Goal: Task Accomplishment & Management: Complete application form

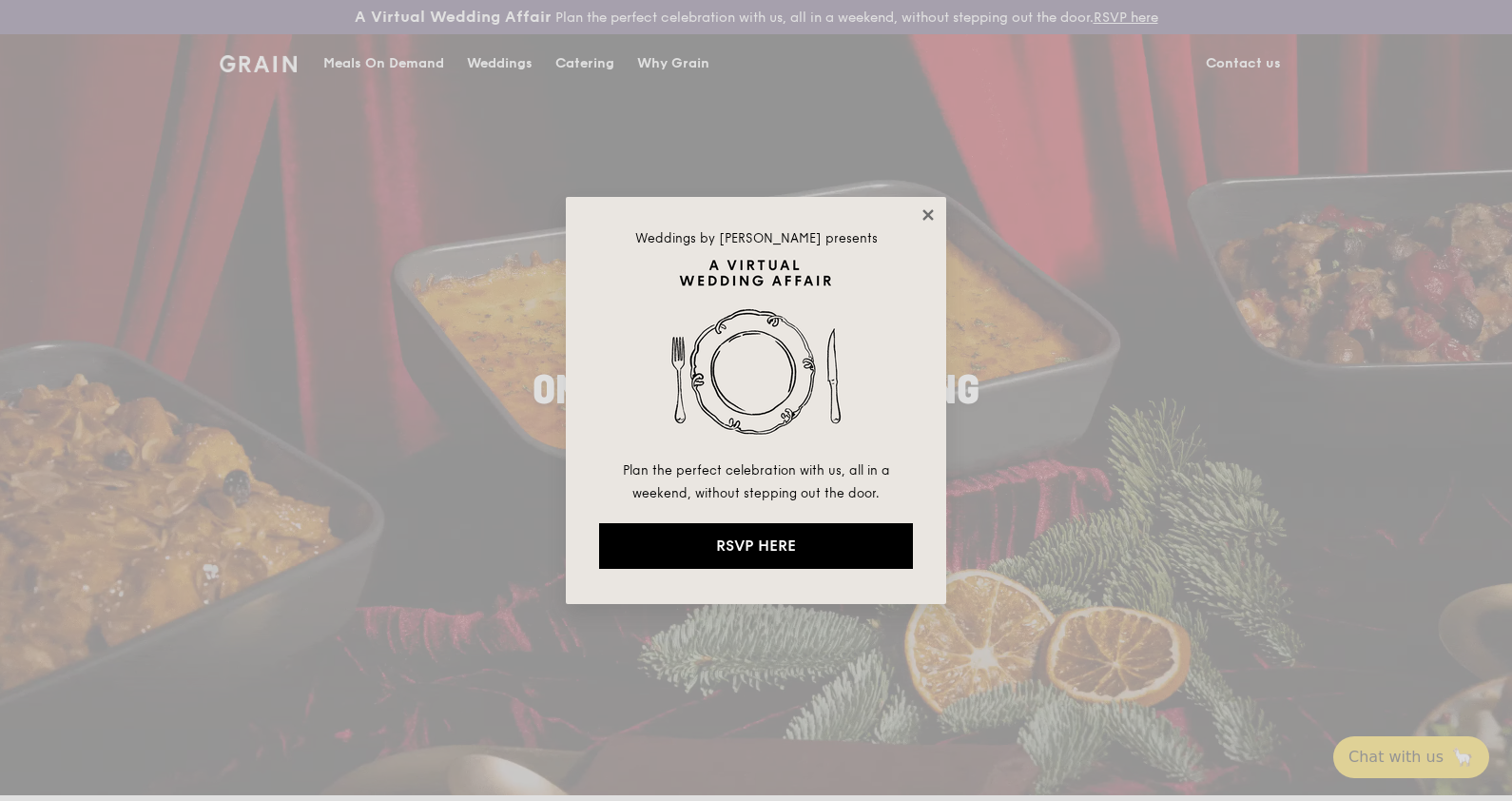
click at [925, 218] on icon at bounding box center [927, 214] width 10 height 10
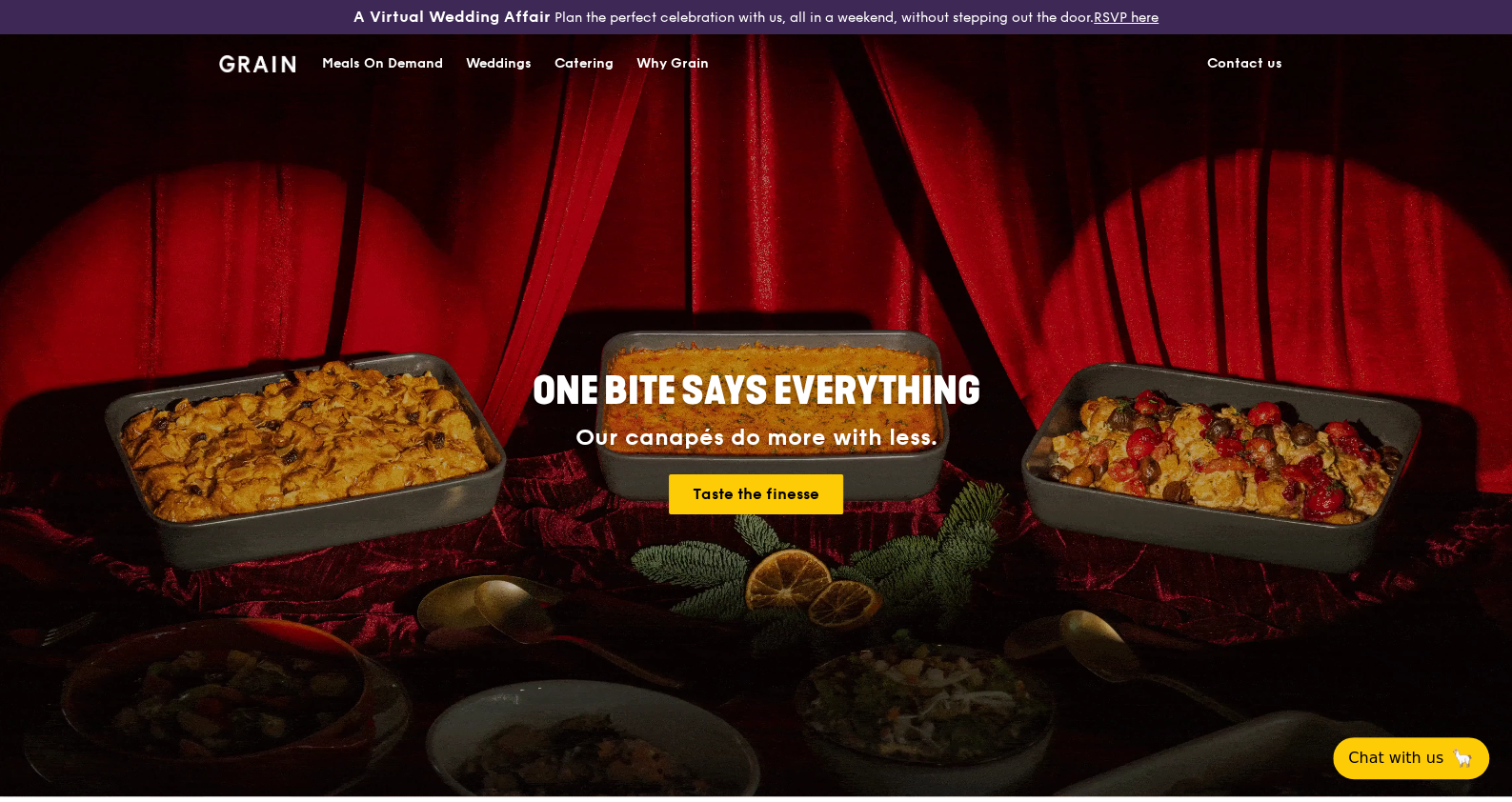
click at [1242, 64] on link "Contact us" at bounding box center [1244, 64] width 98 height 57
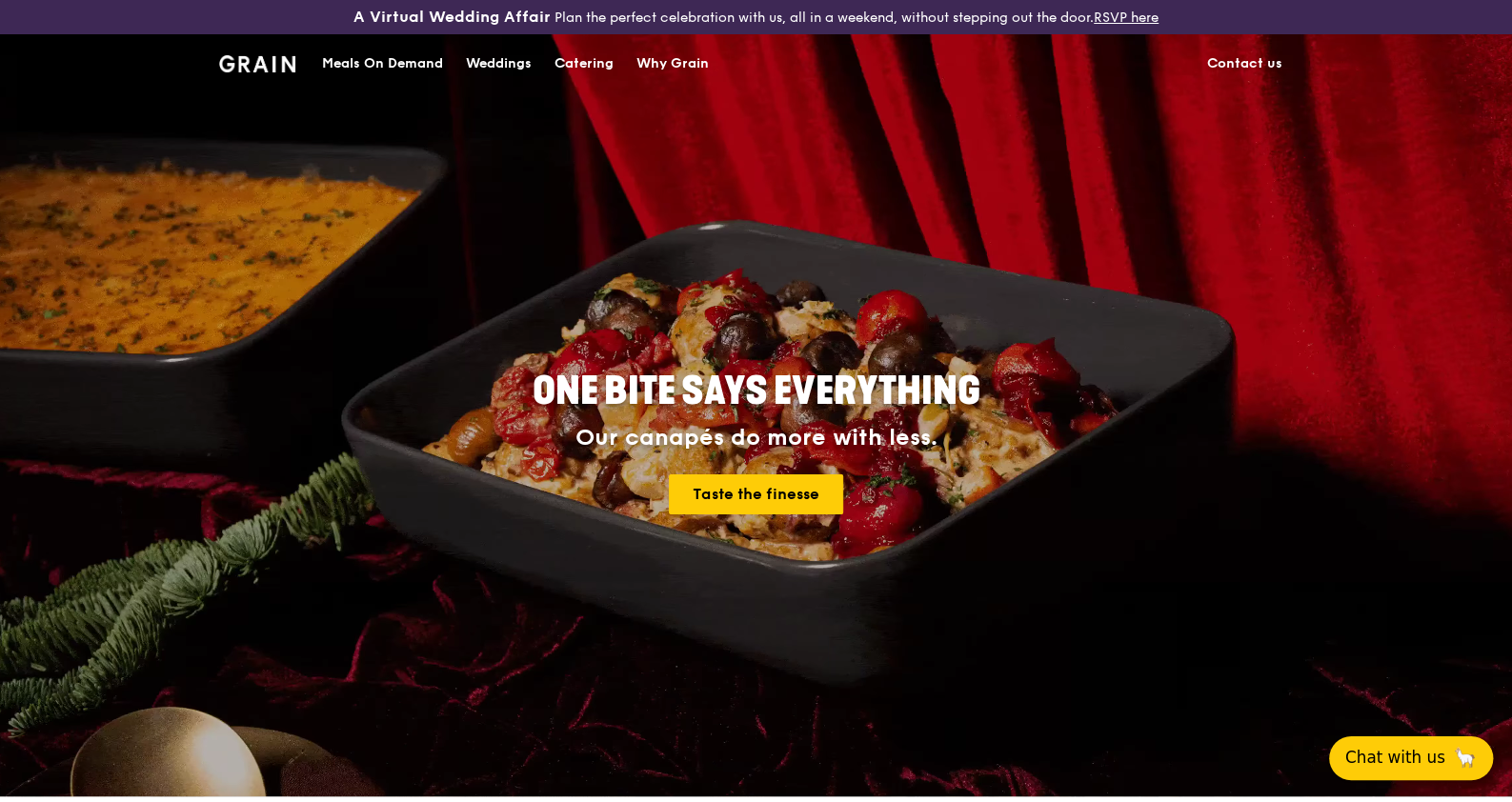
click at [1369, 756] on span "Chat with us" at bounding box center [1395, 757] width 100 height 24
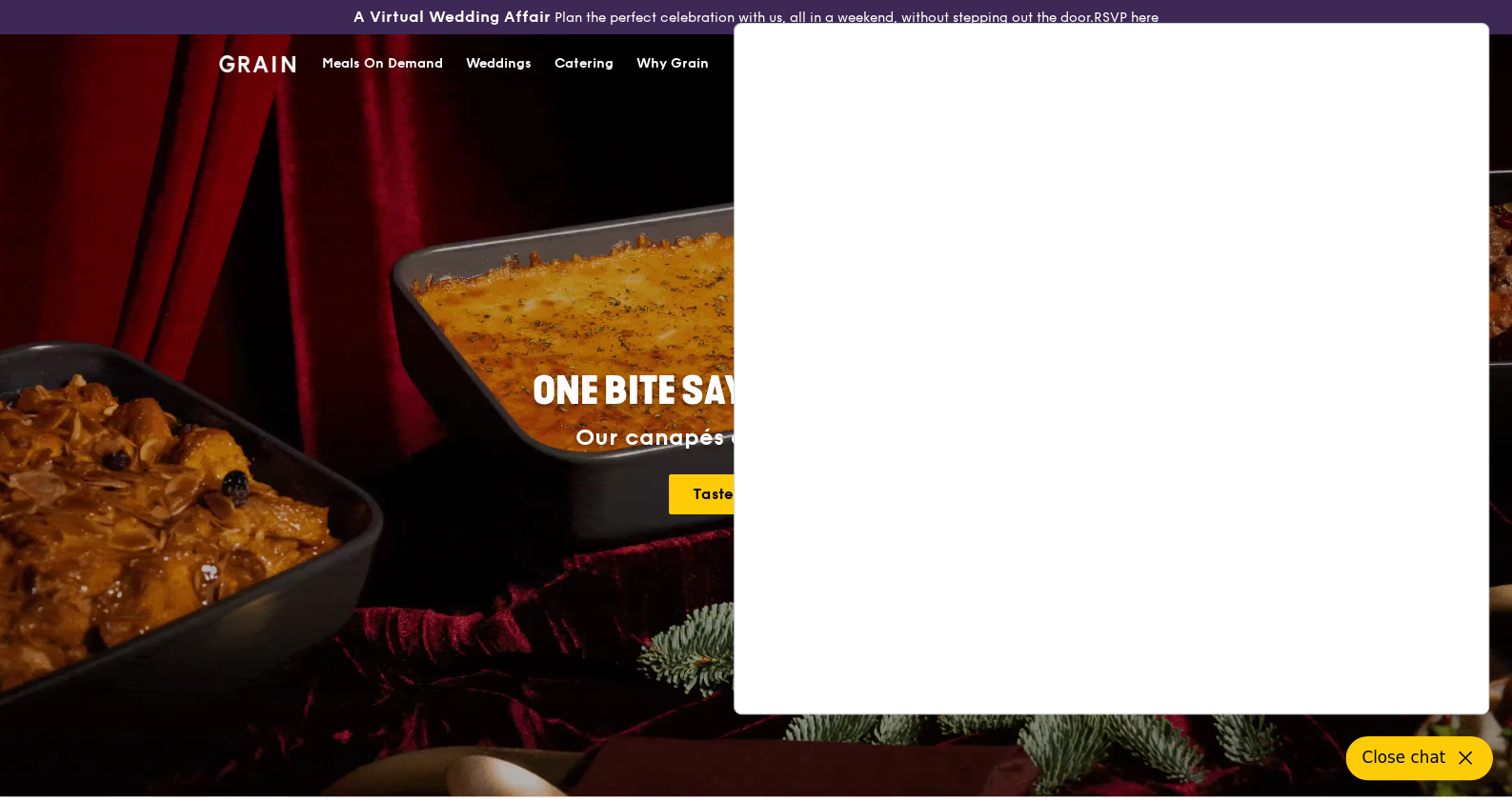
click at [518, 279] on div "ONE BITE SAYS EVERYTHING Our canapés do more with less. Taste the finesse" at bounding box center [756, 444] width 1067 height 705
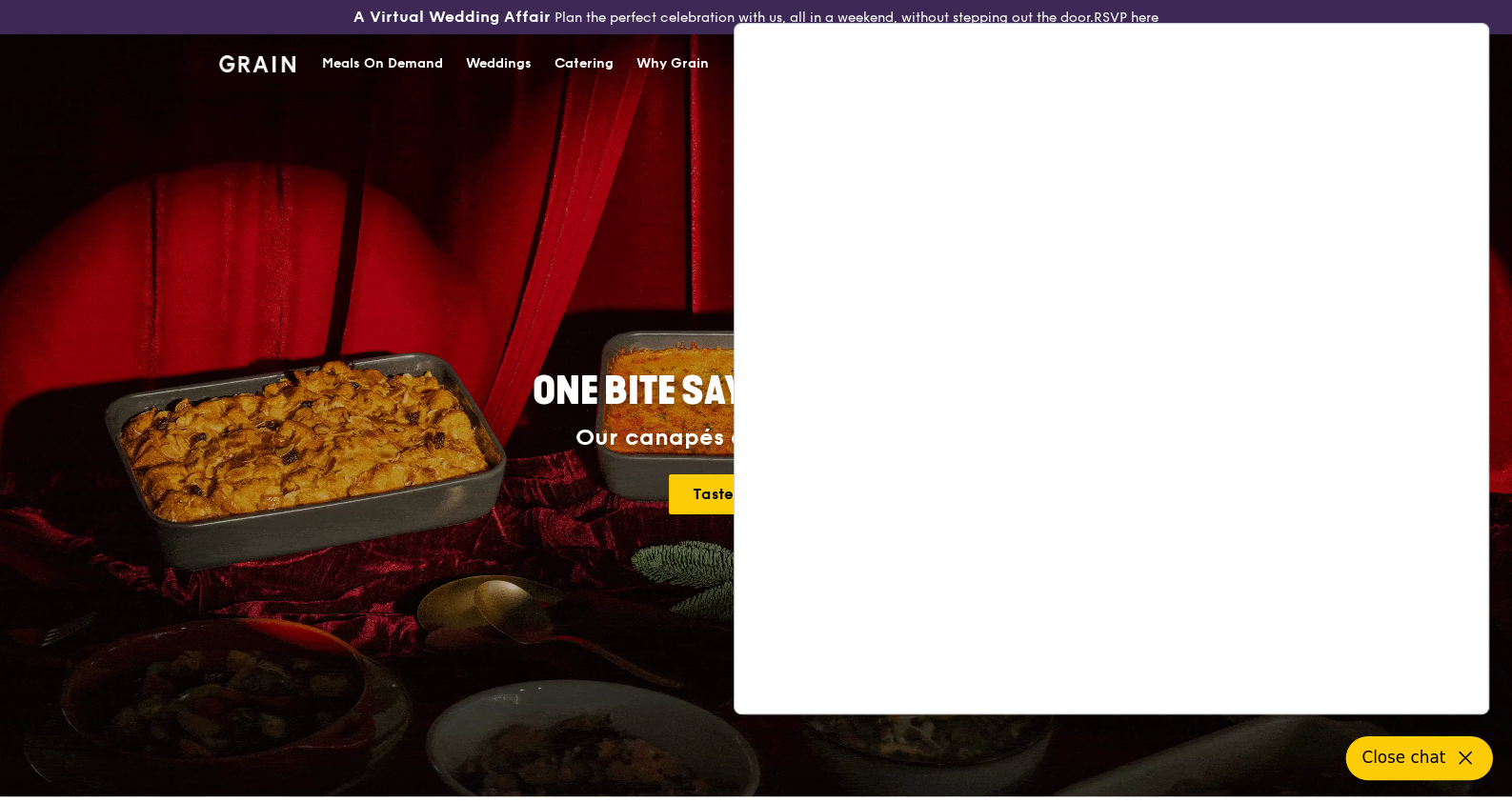
click at [1443, 762] on span "Close chat" at bounding box center [1403, 757] width 84 height 24
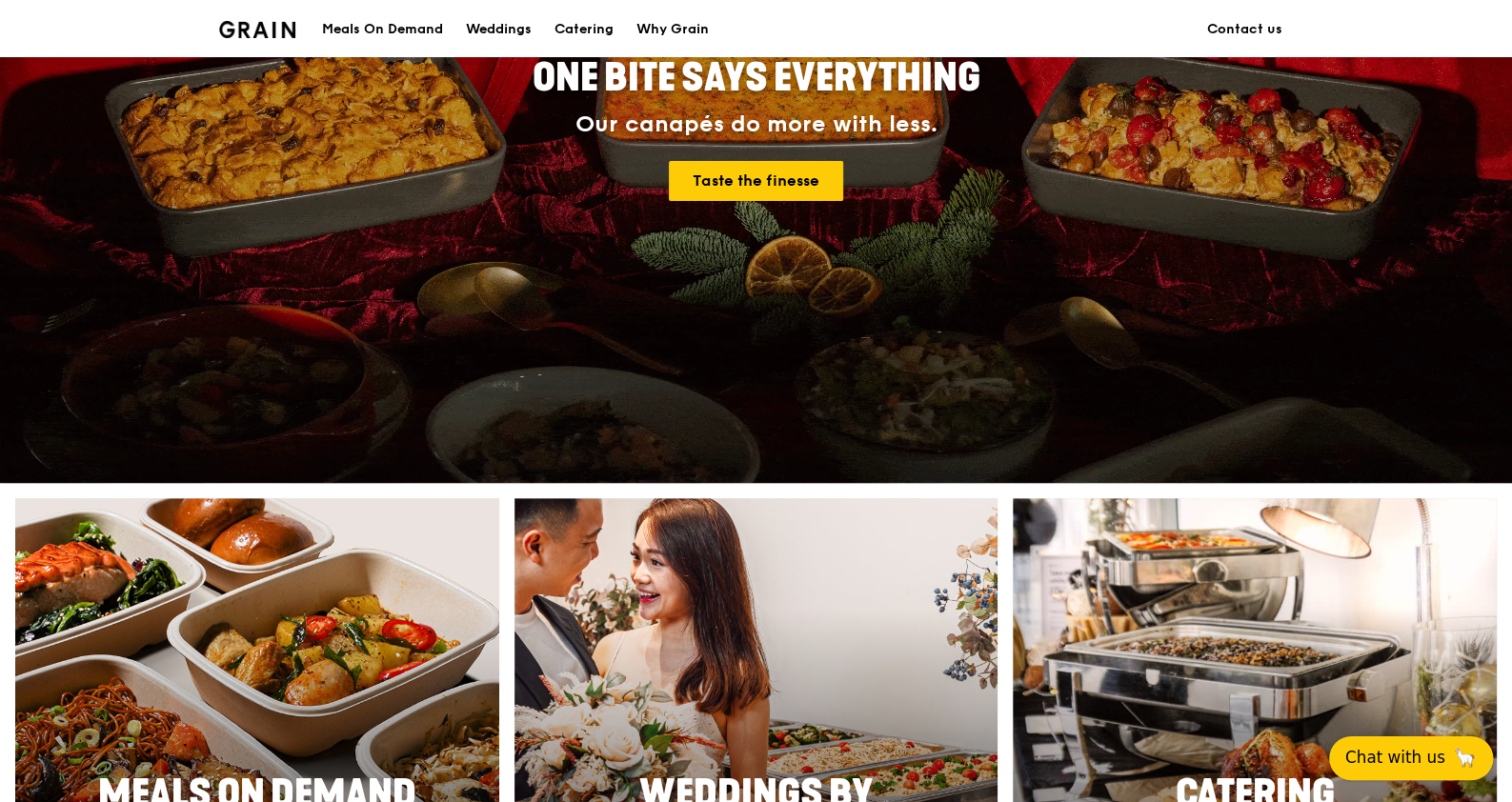
scroll to position [475, 0]
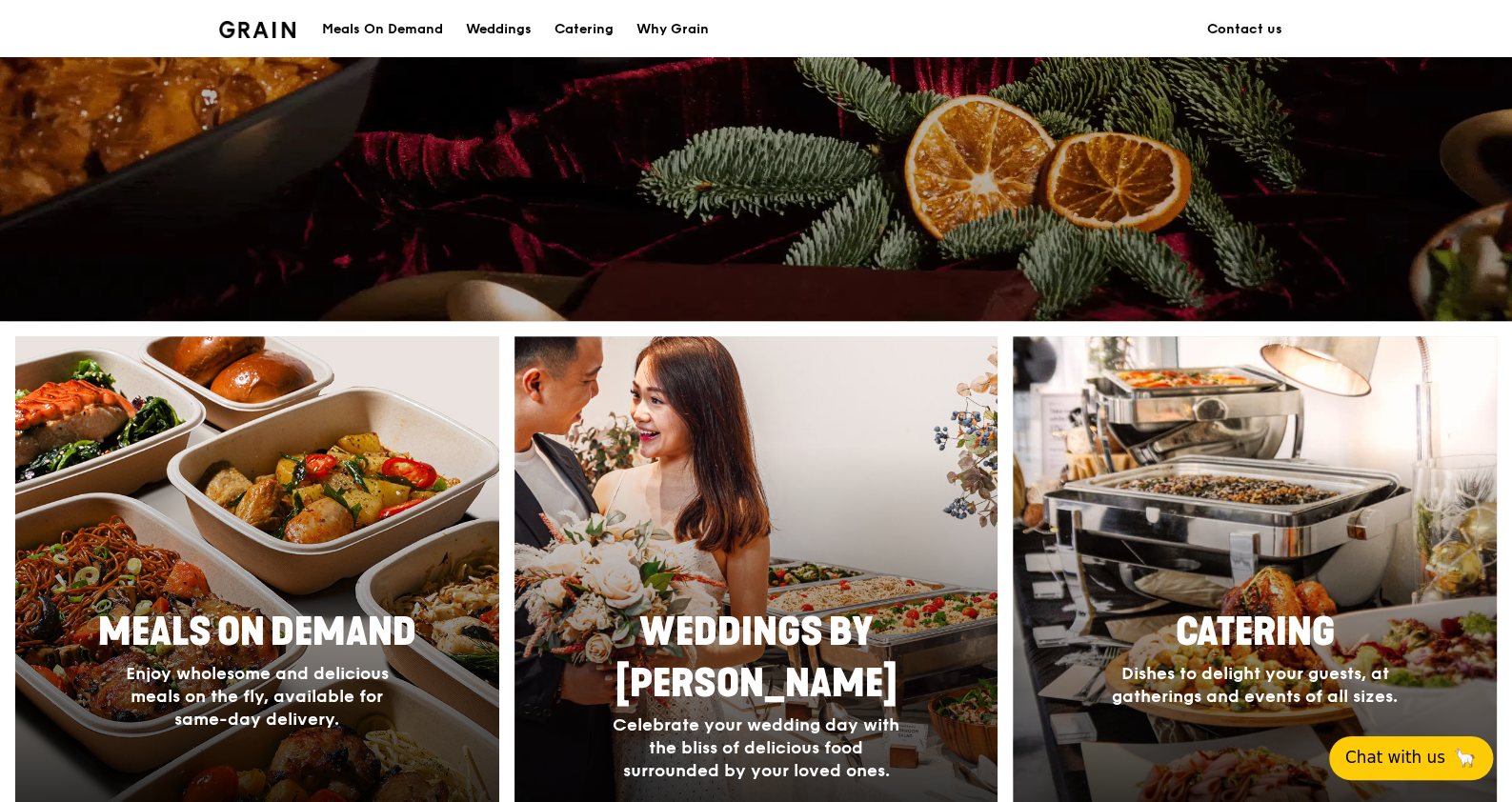
click at [1229, 30] on link "Contact us" at bounding box center [1244, 30] width 98 height 57
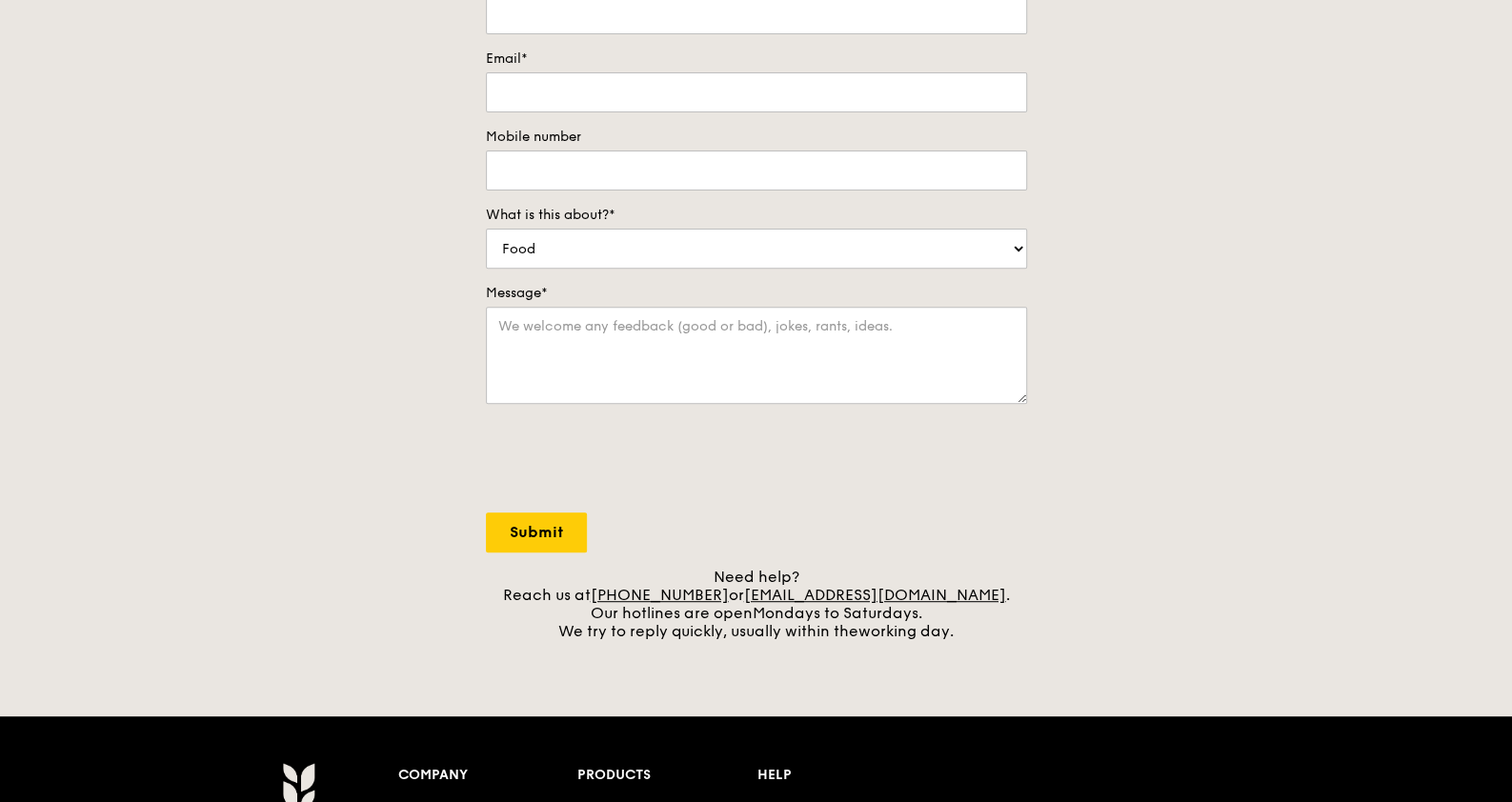
scroll to position [475, 0]
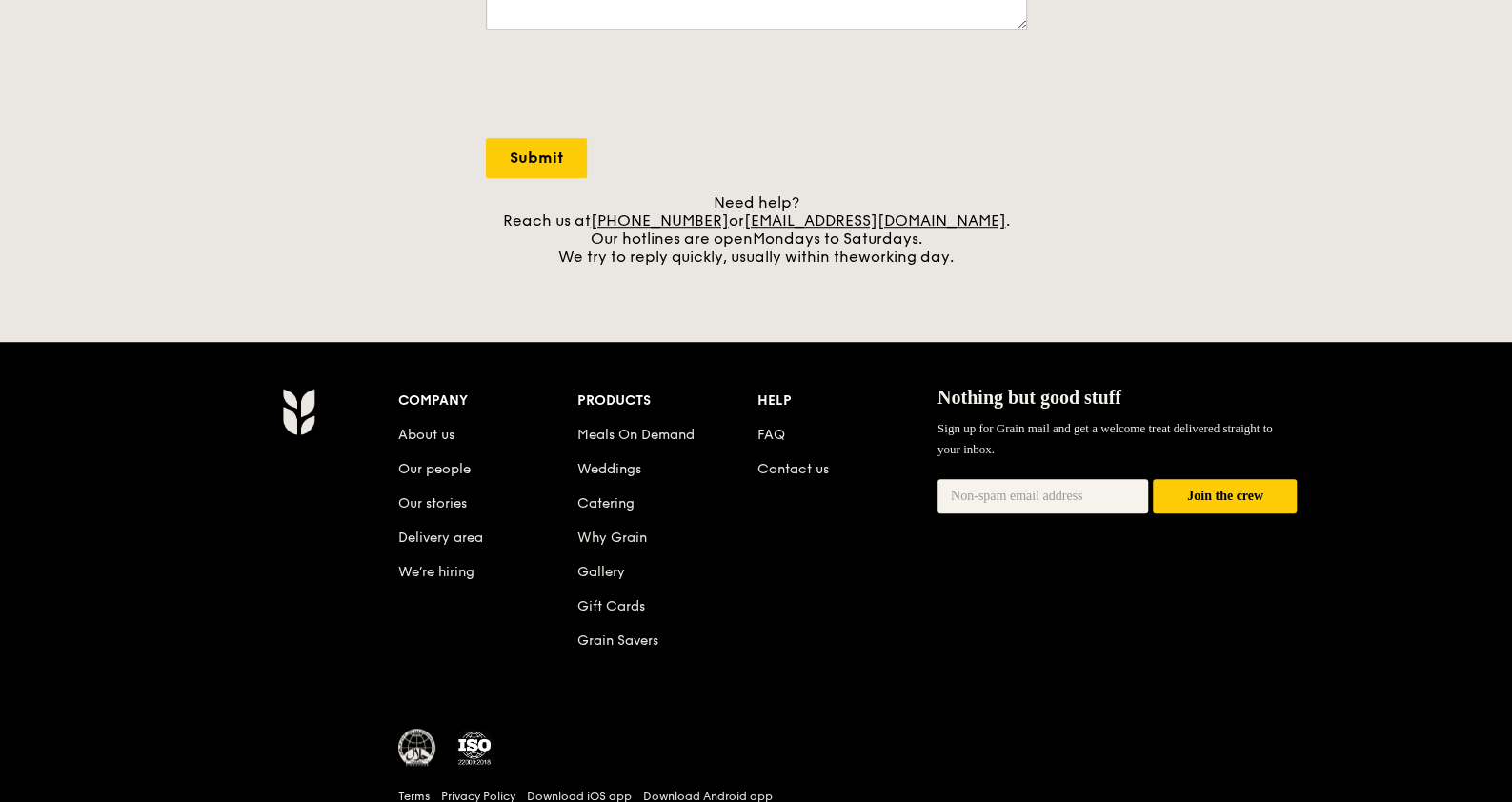
scroll to position [714, 0]
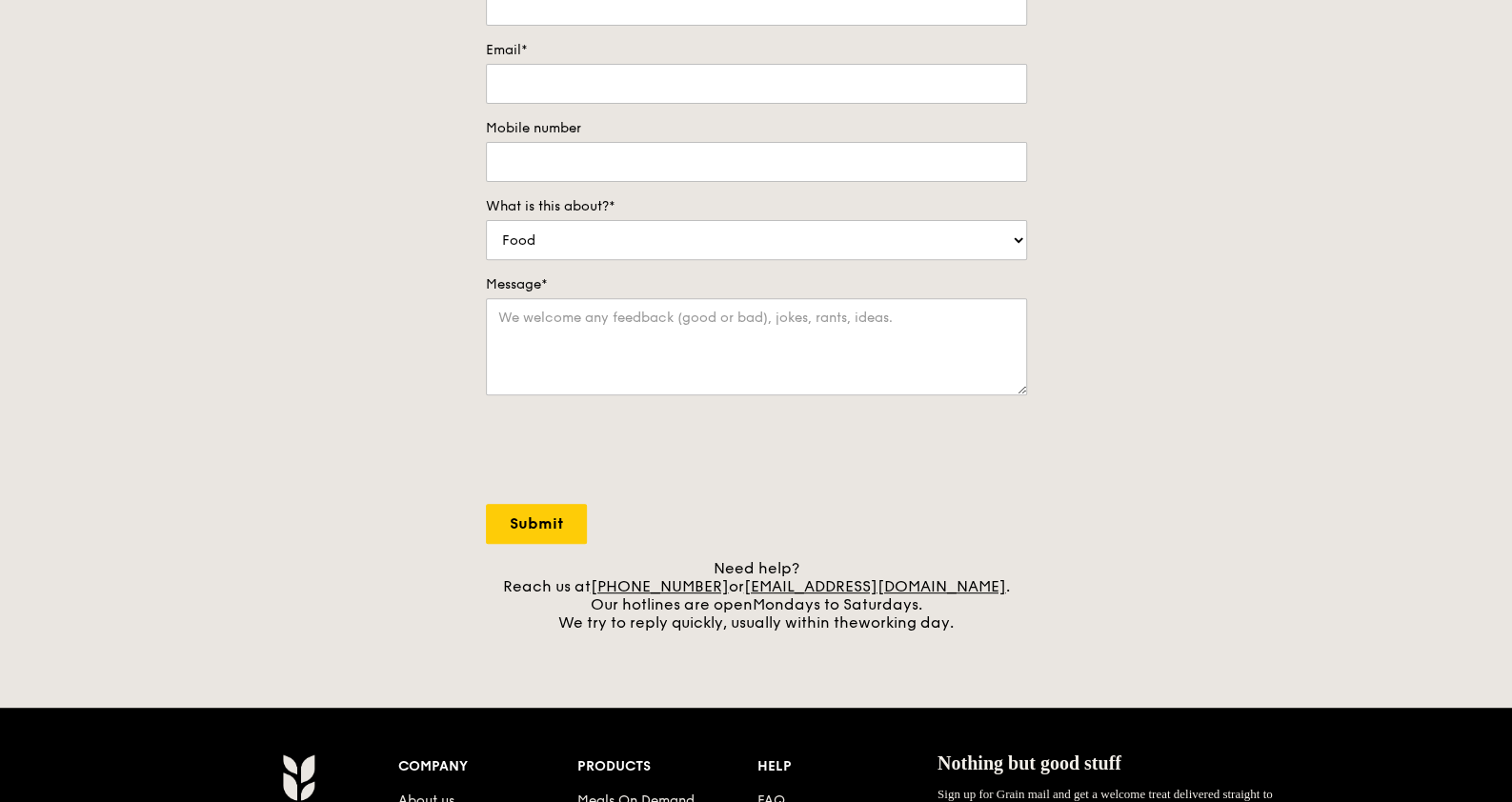
scroll to position [0, 0]
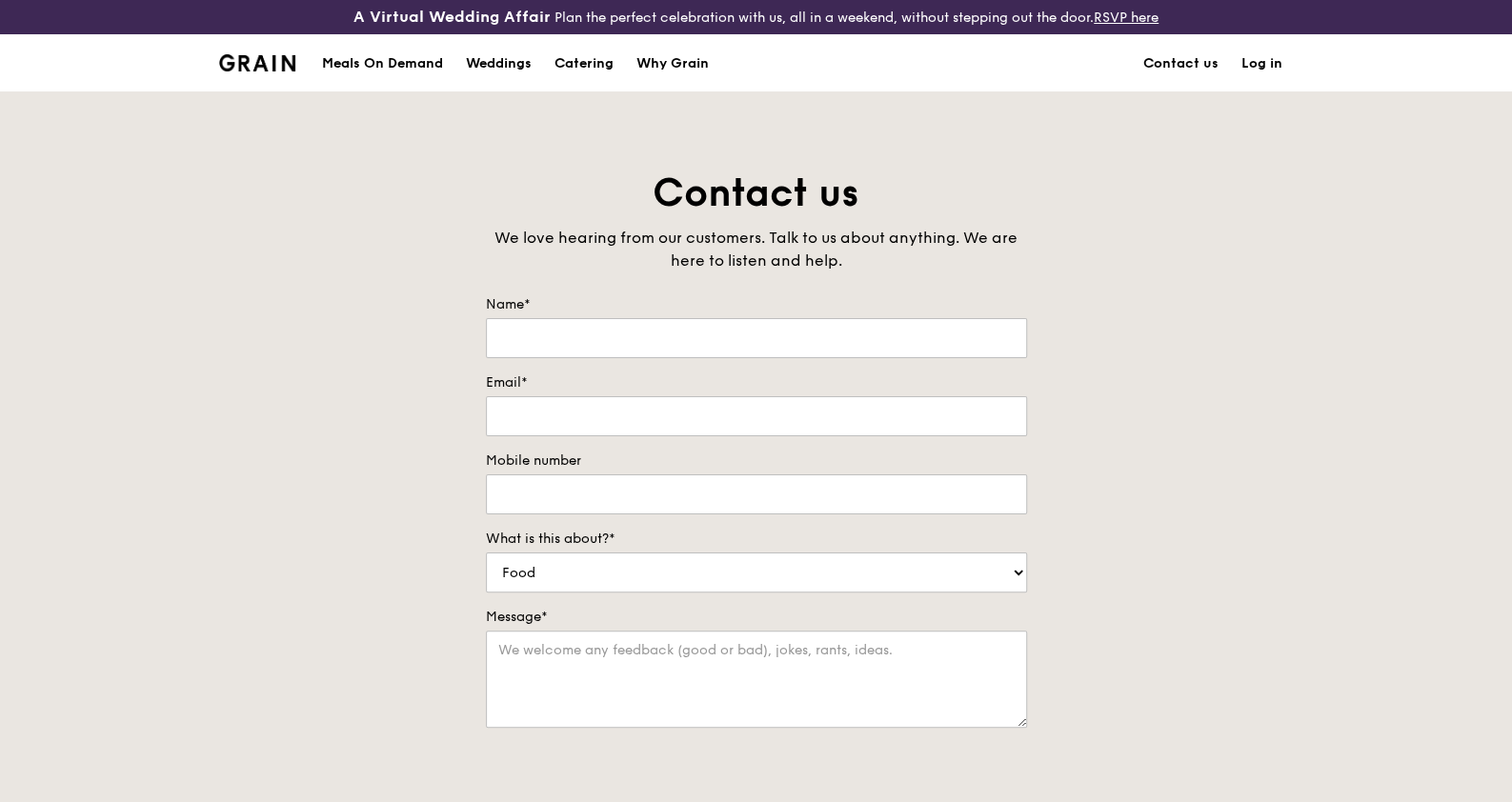
click at [357, 59] on div "Meals On Demand" at bounding box center [382, 64] width 121 height 57
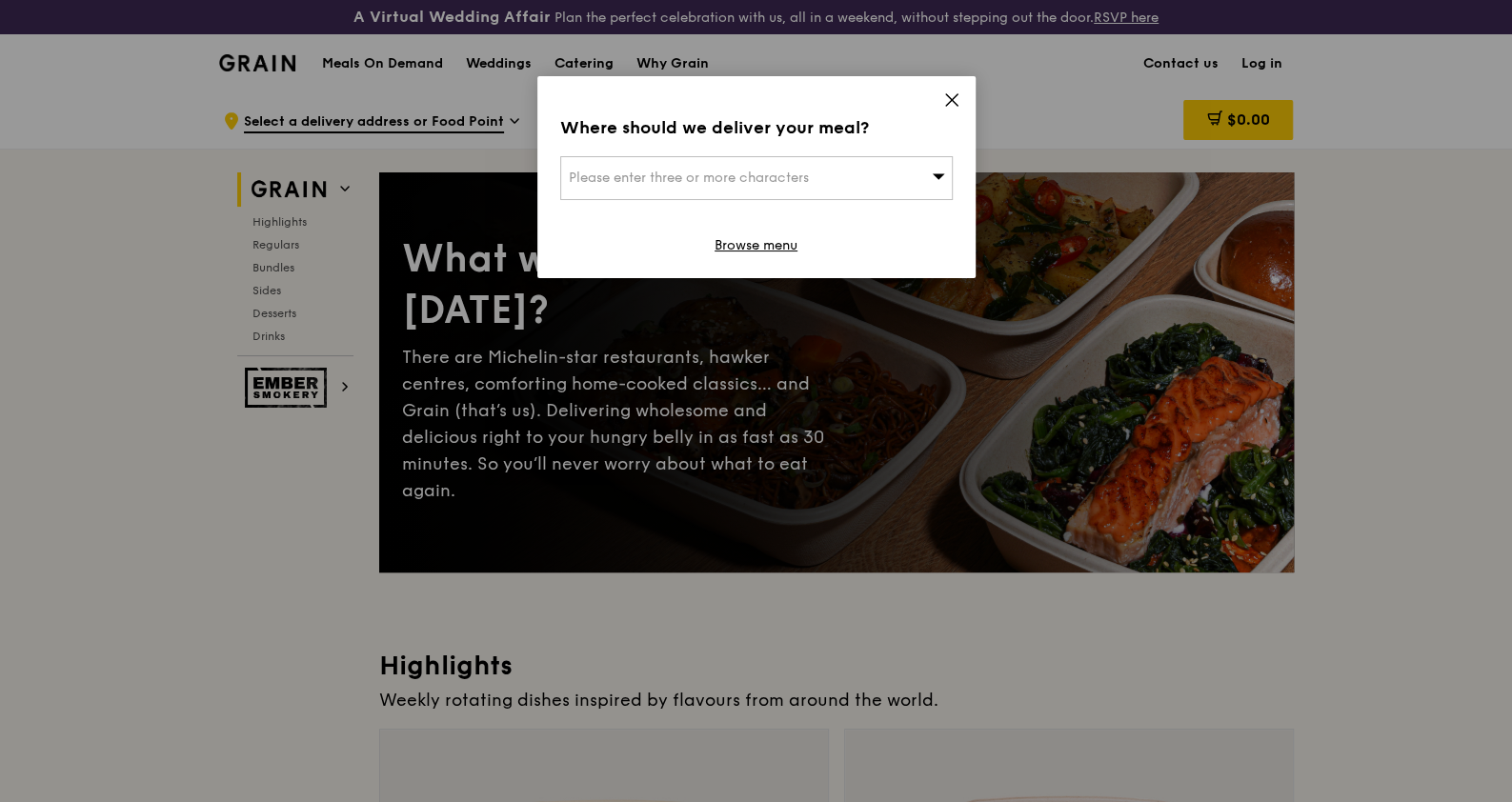
click at [953, 96] on icon at bounding box center [952, 100] width 17 height 17
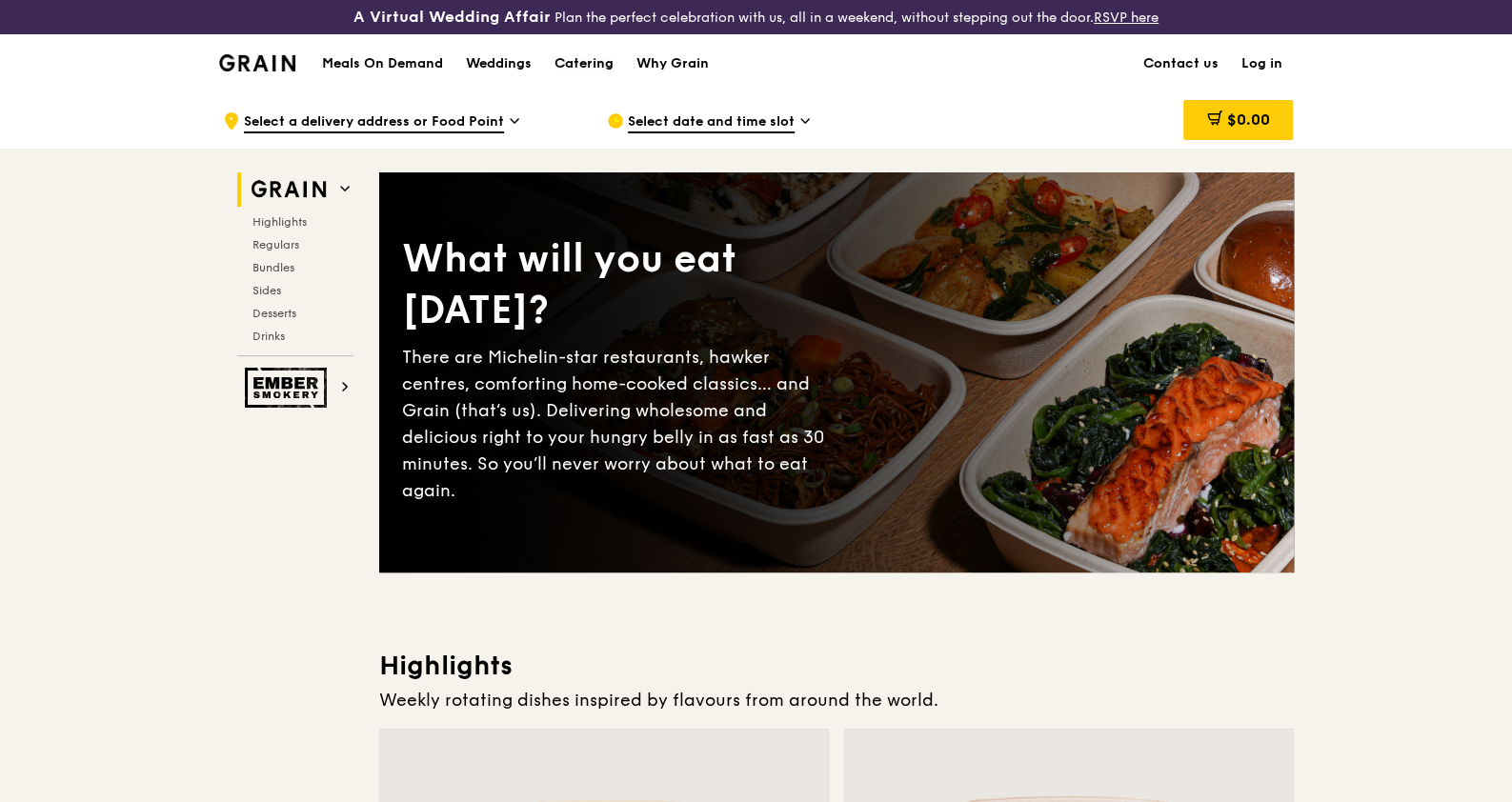
click at [595, 65] on div "Catering" at bounding box center [584, 64] width 59 height 57
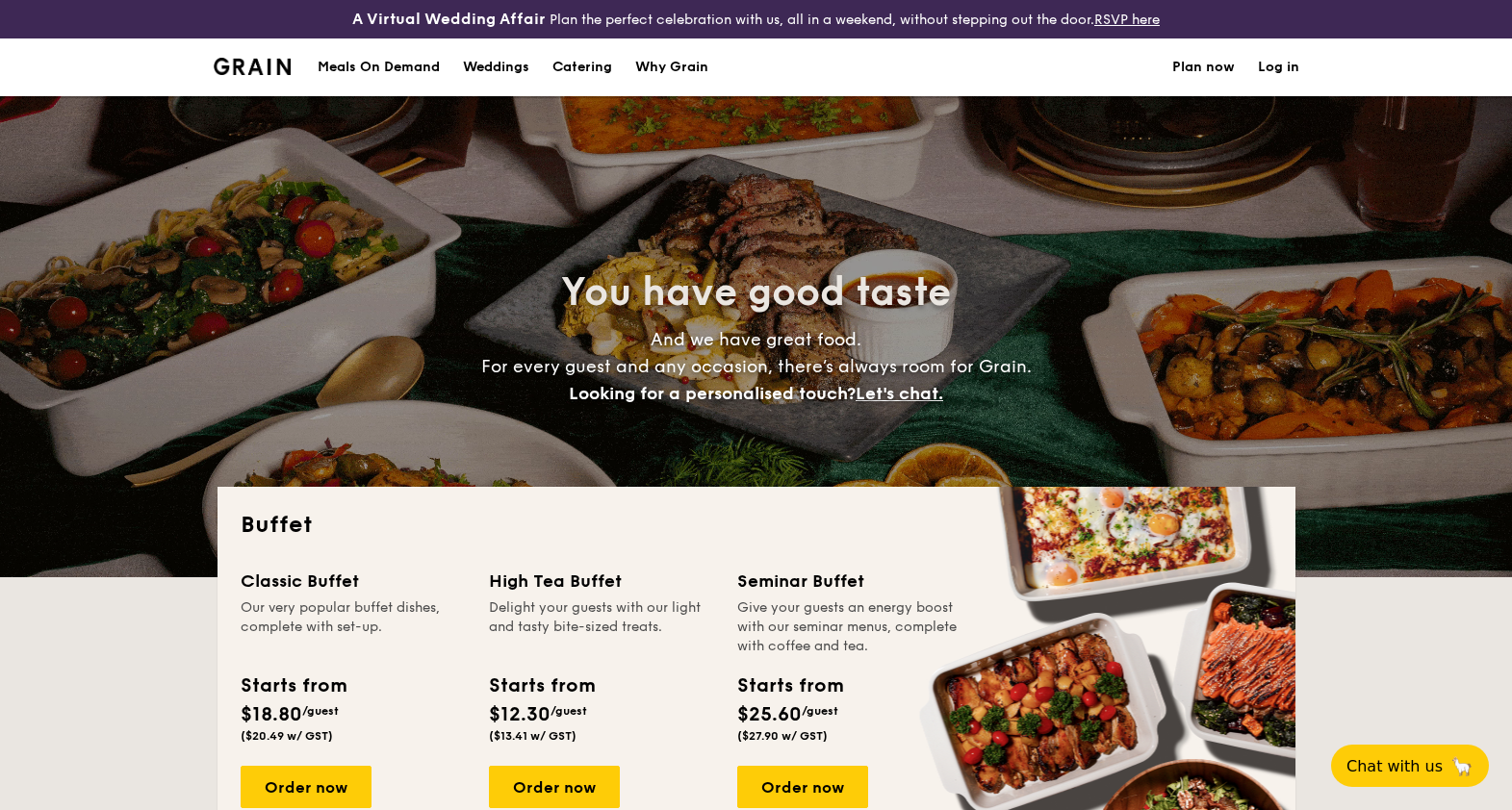
select select
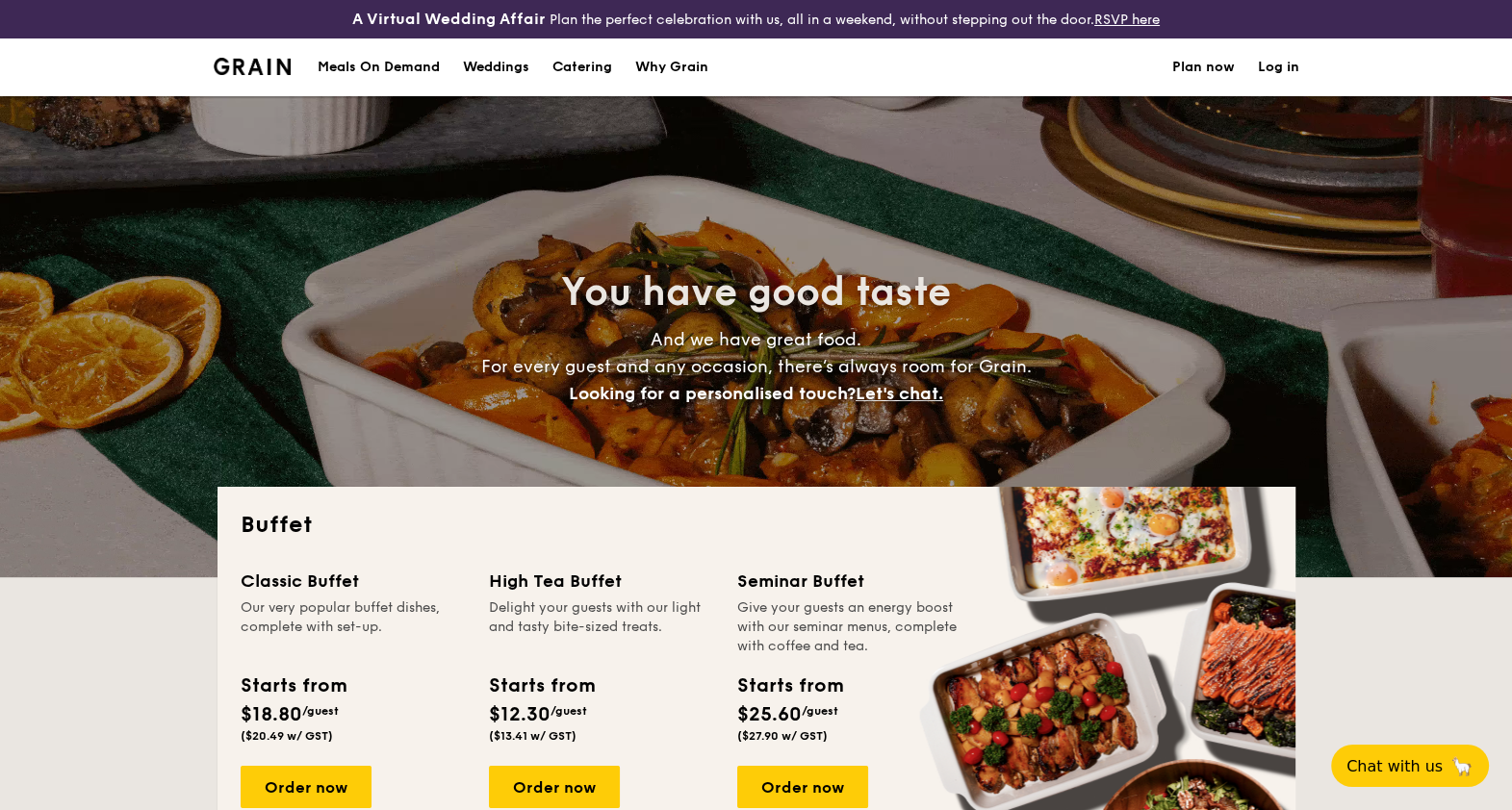
click at [241, 63] on img at bounding box center [252, 66] width 78 height 17
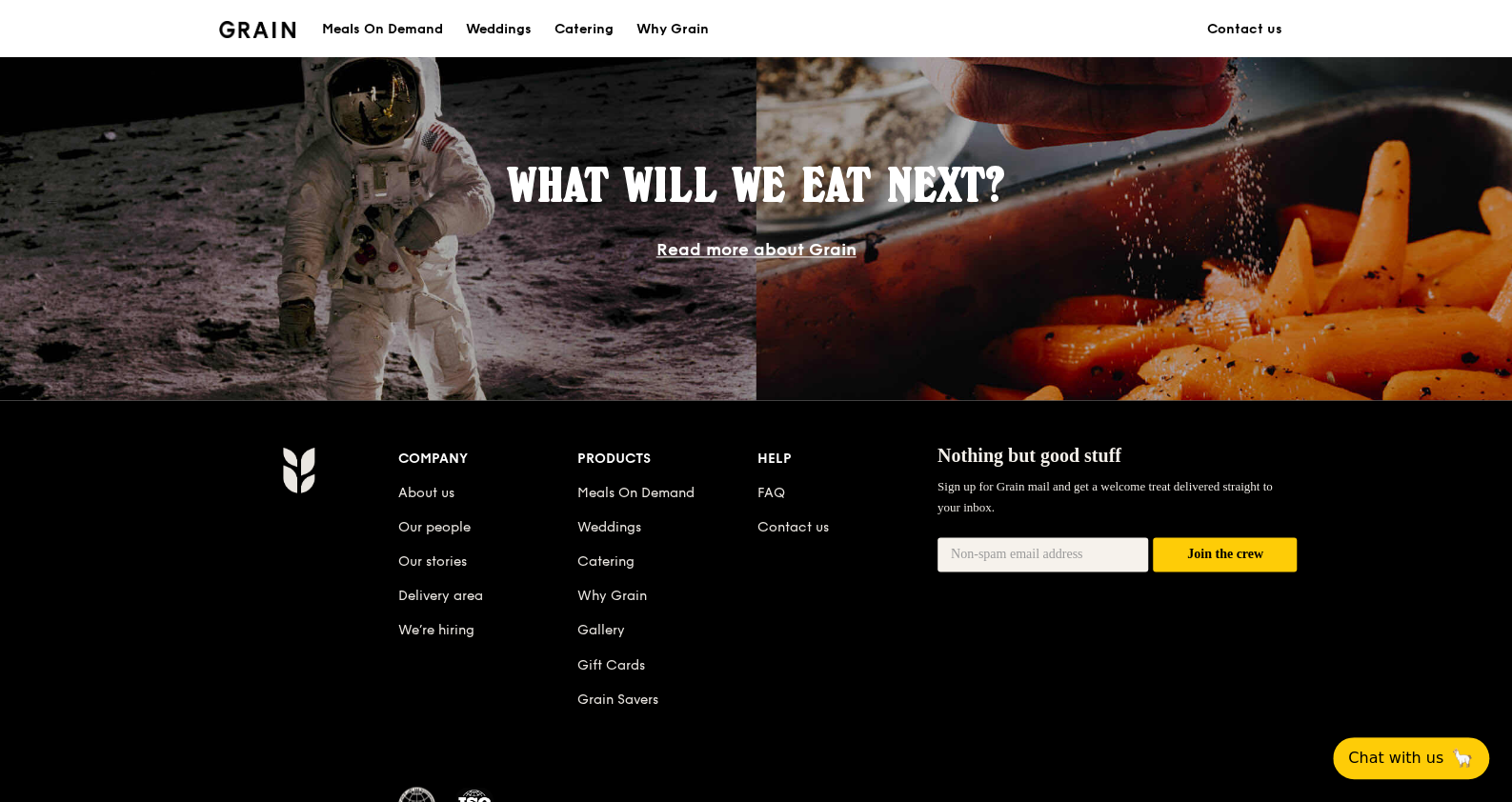
scroll to position [1774, 0]
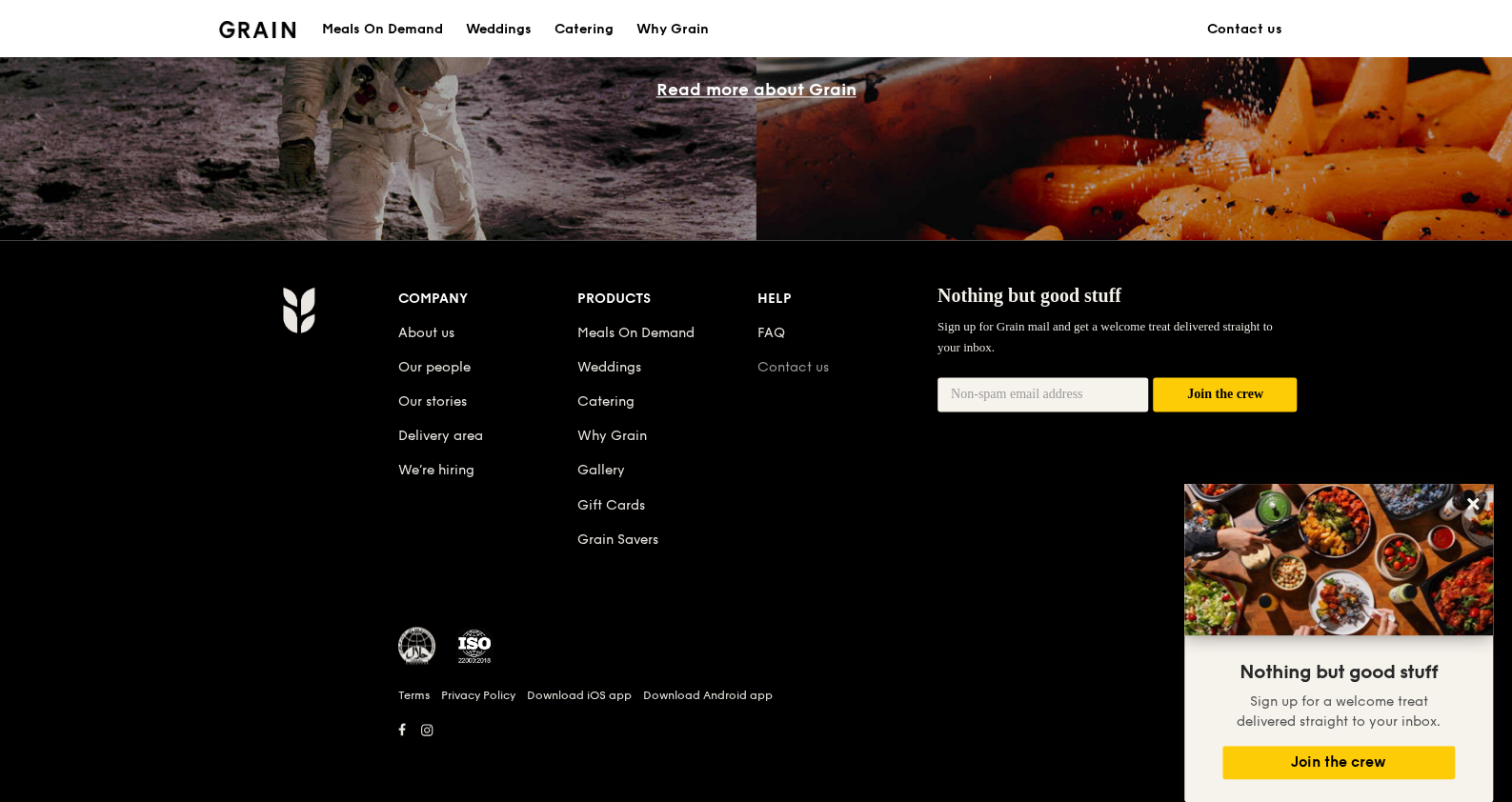
click at [772, 362] on link "Contact us" at bounding box center [793, 367] width 71 height 16
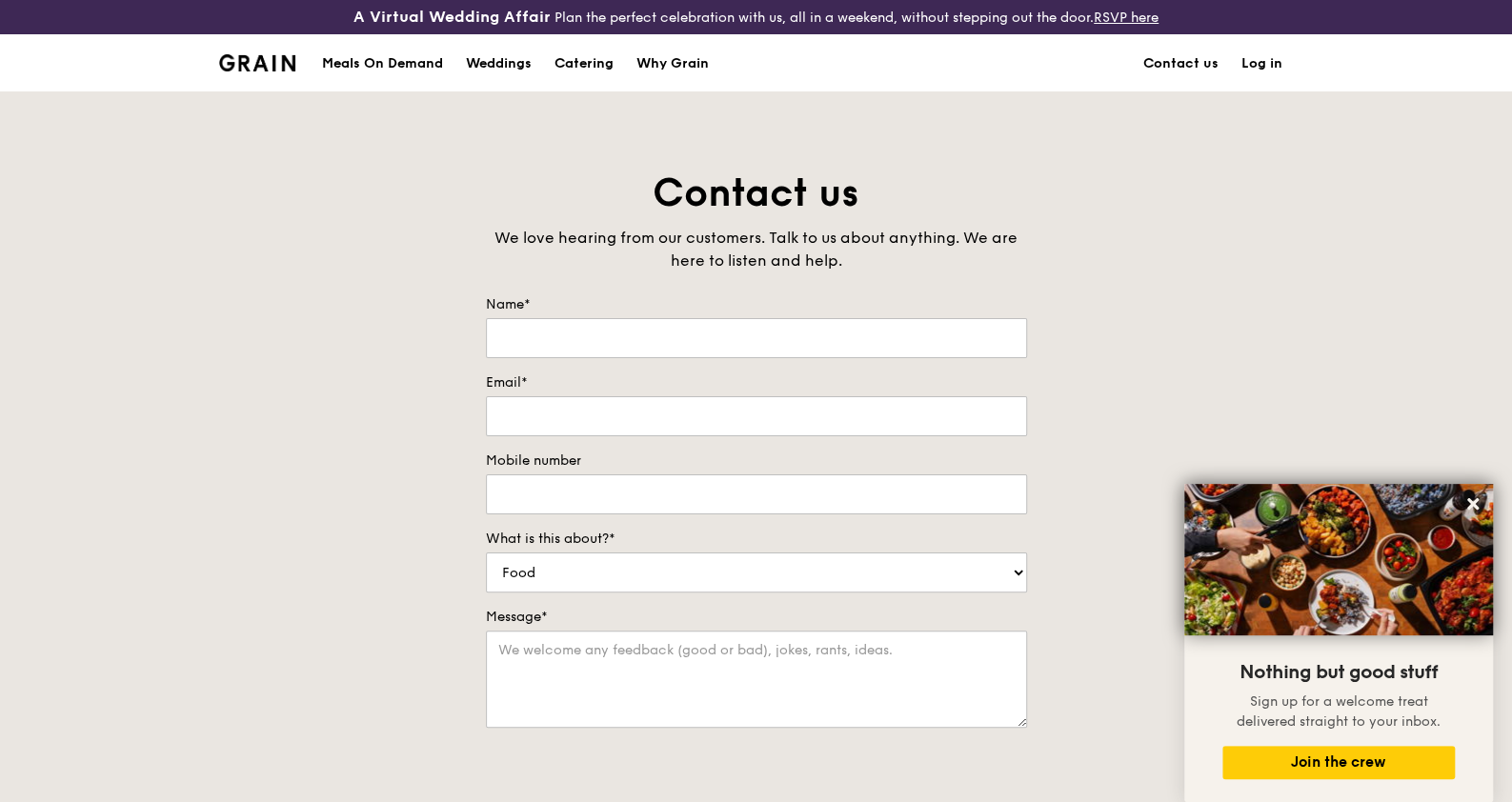
scroll to position [714, 0]
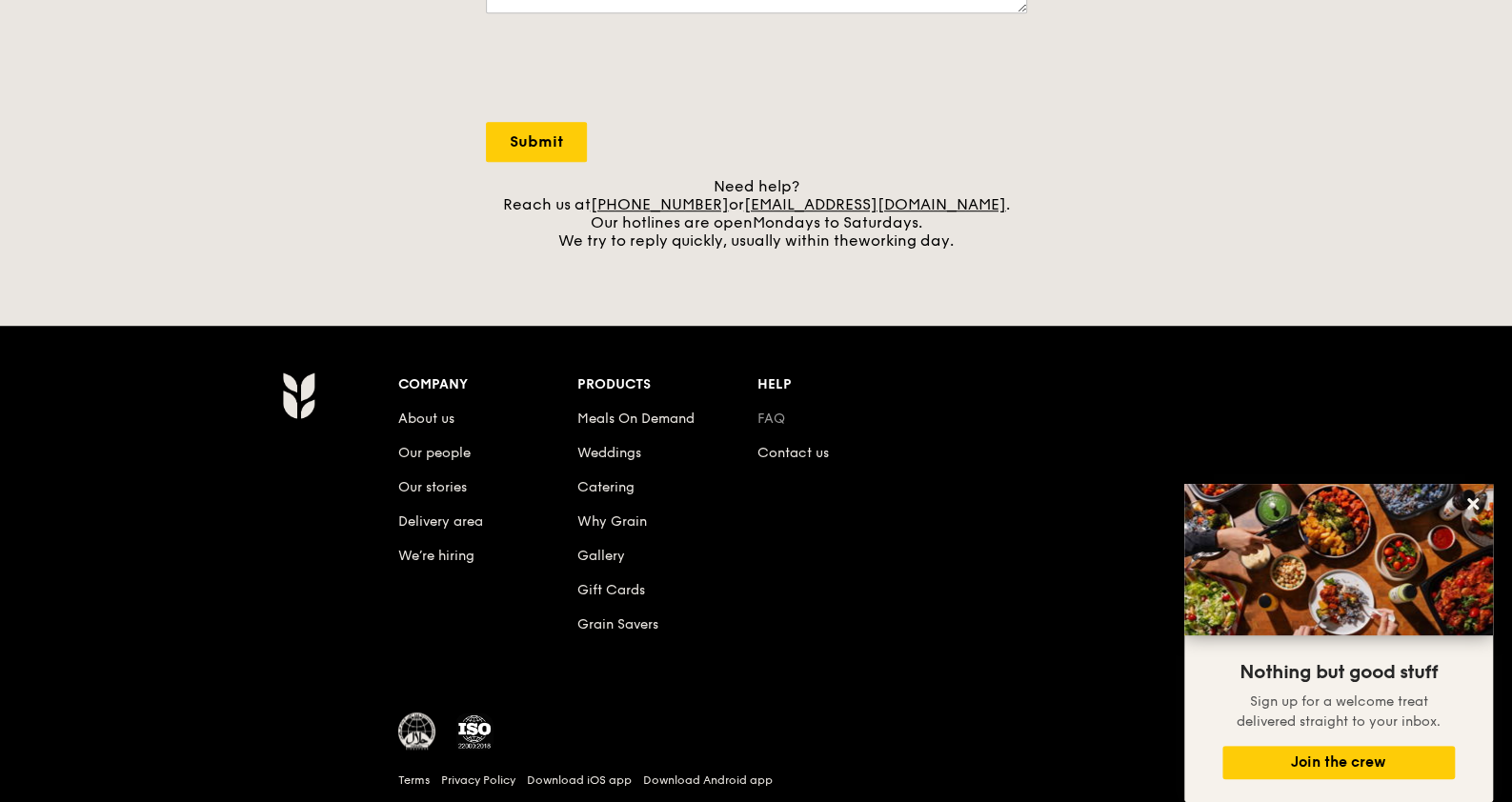
click at [763, 413] on link "FAQ" at bounding box center [771, 418] width 28 height 16
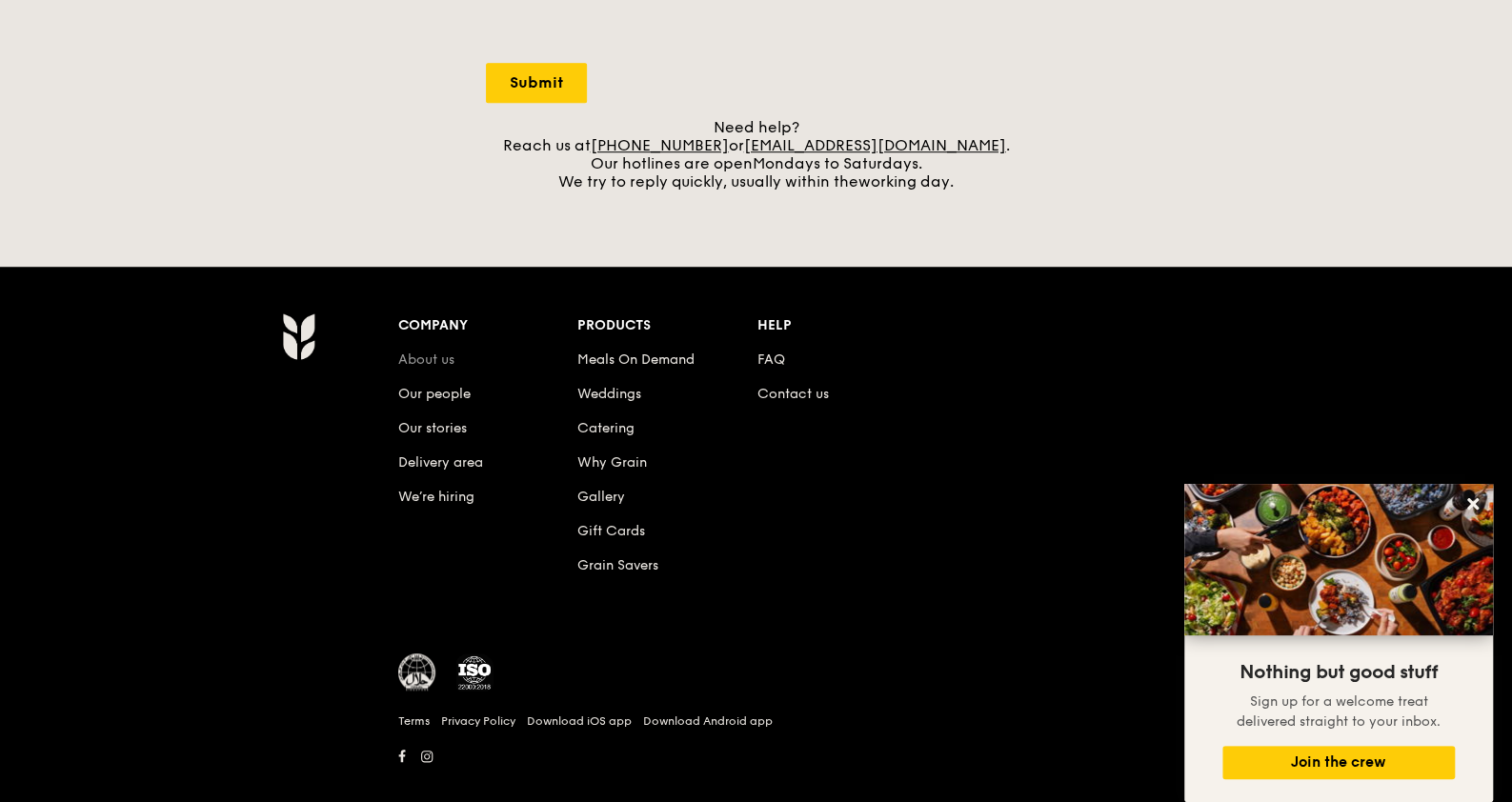
scroll to position [799, 0]
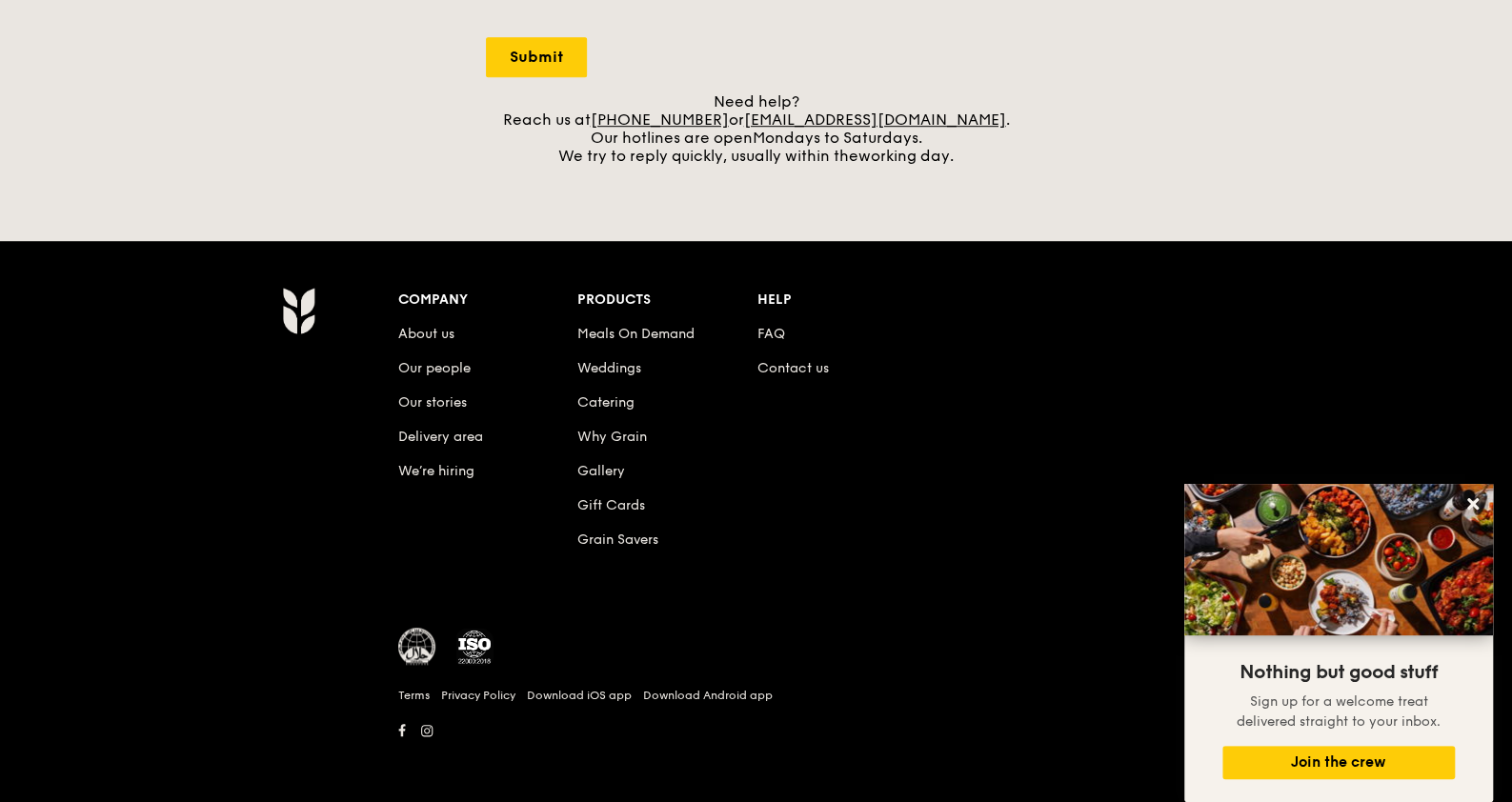
click at [571, 391] on li "Our stories" at bounding box center [488, 399] width 180 height 34
click at [586, 403] on link "Catering" at bounding box center [606, 402] width 57 height 16
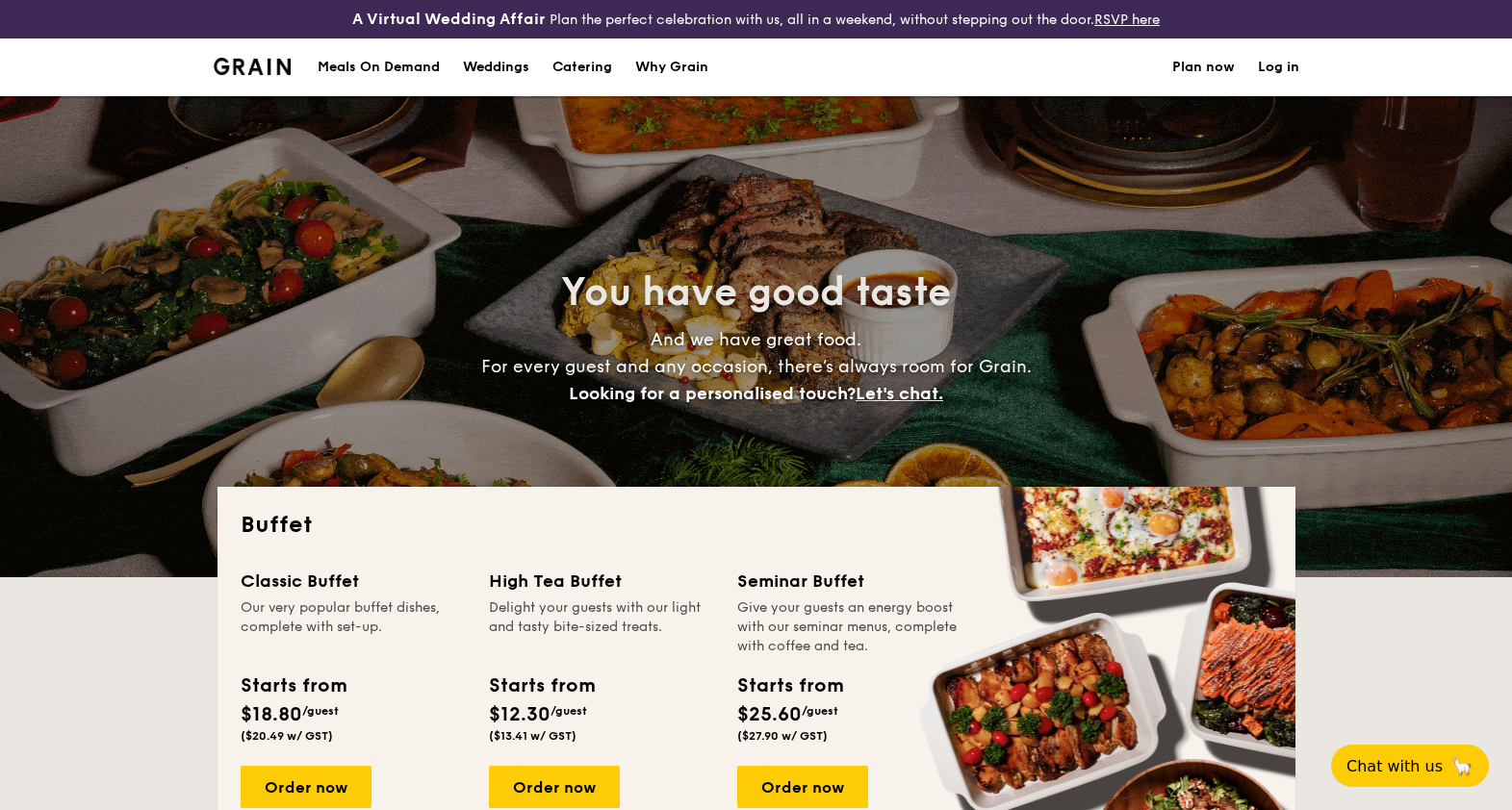
select select
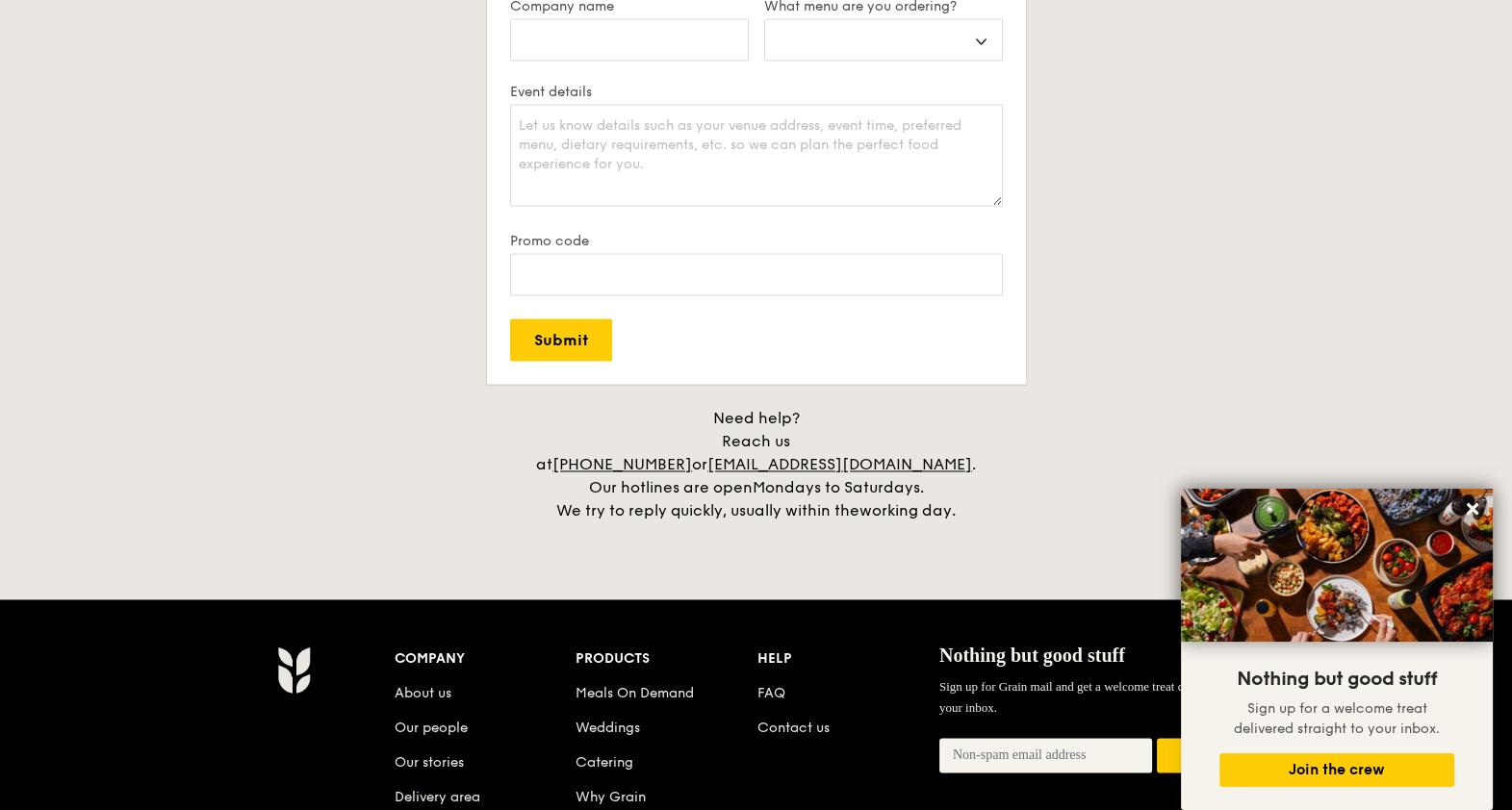
scroll to position [3571, 0]
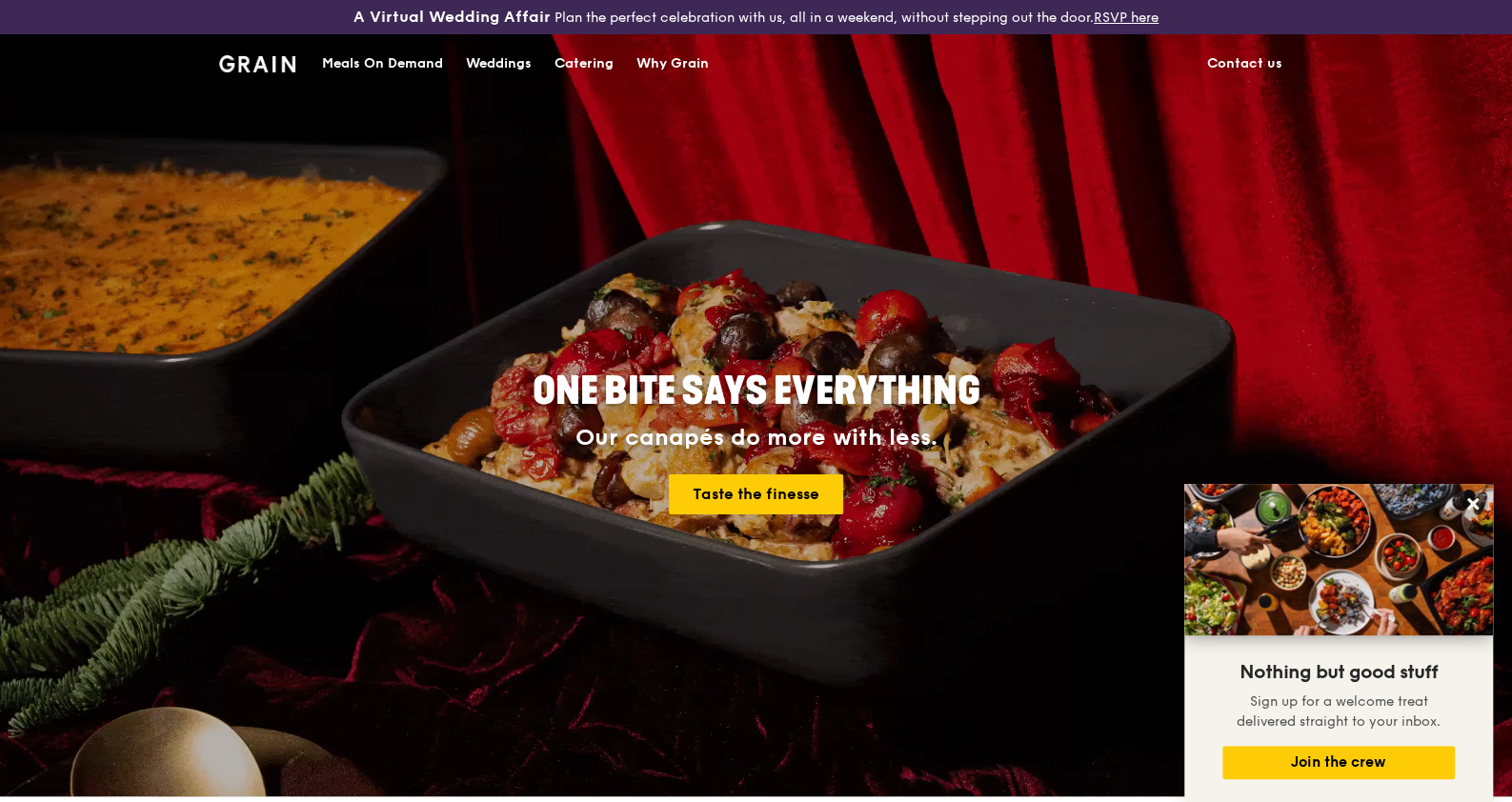
click at [681, 62] on div "Why Grain" at bounding box center [673, 64] width 72 height 57
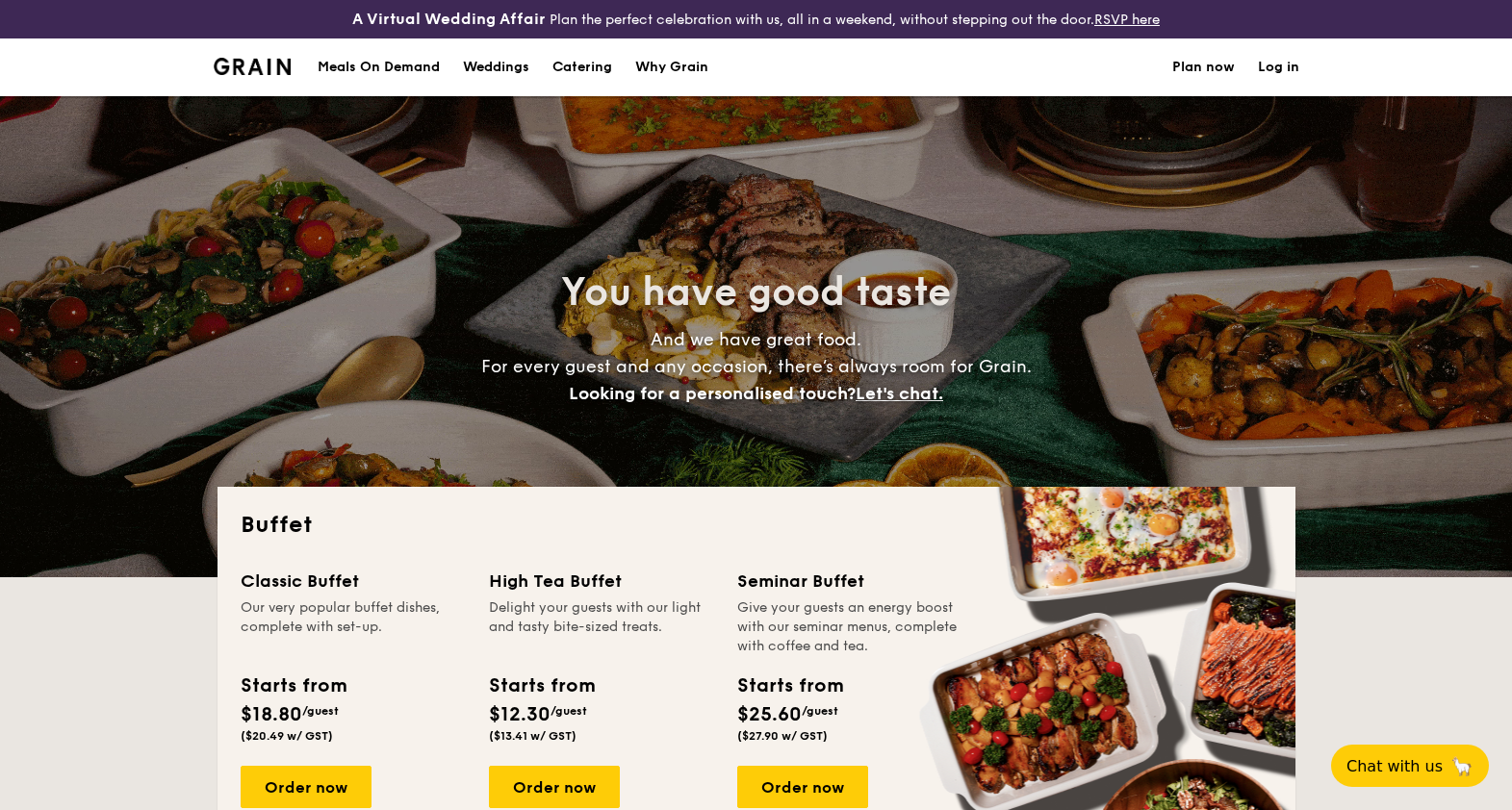
select select
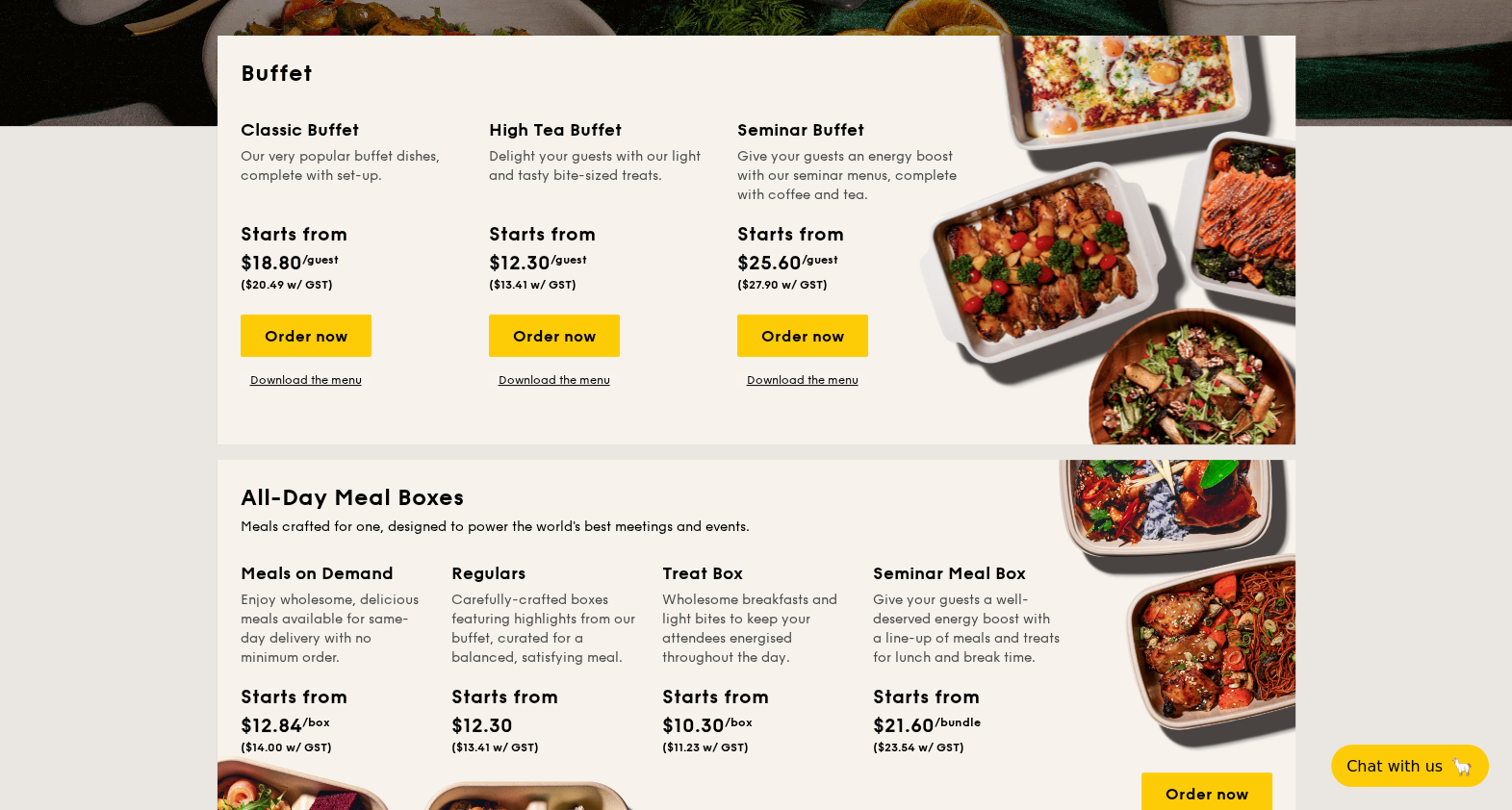
scroll to position [361, 0]
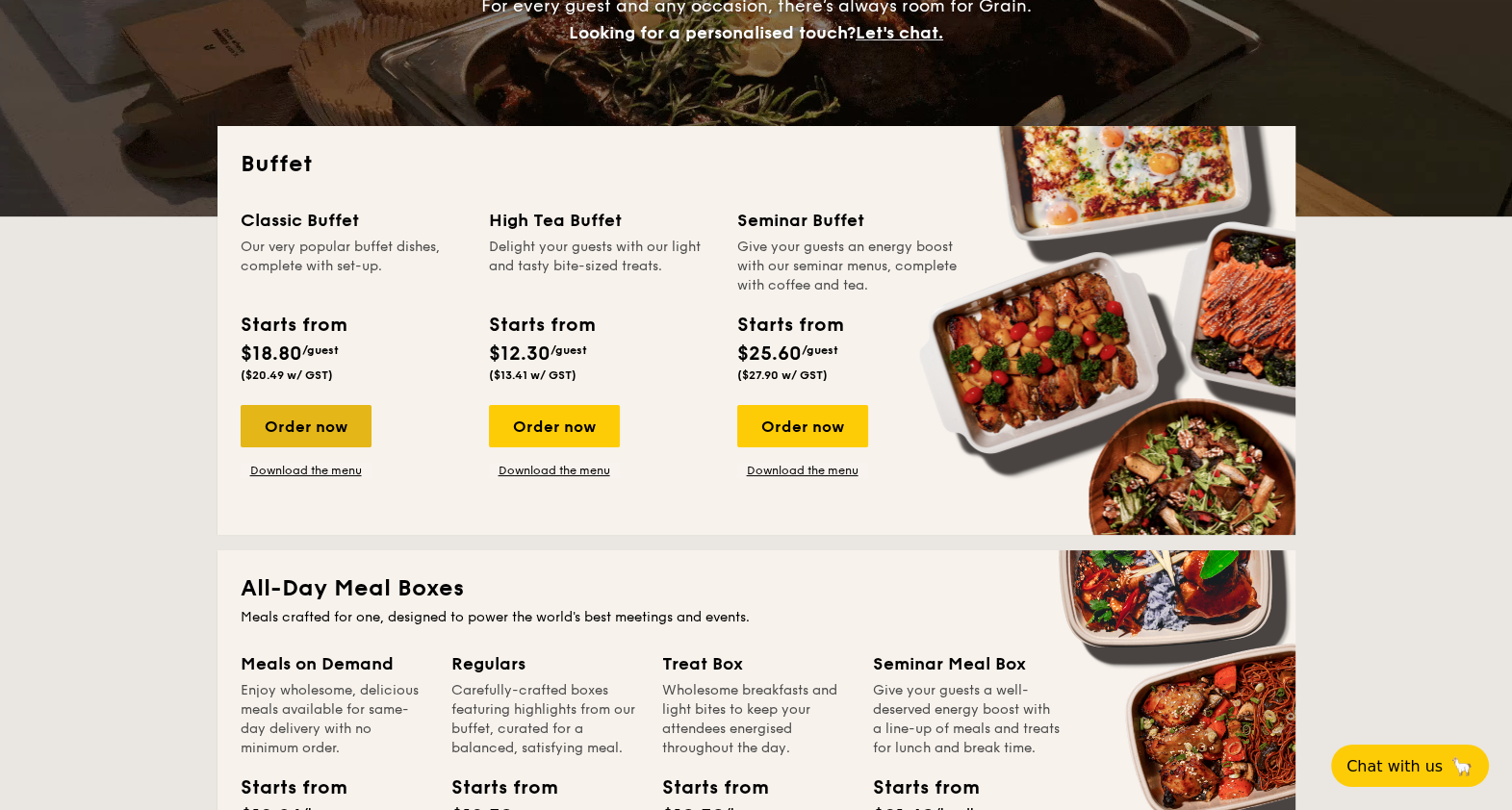
click at [294, 418] on div "Order now" at bounding box center [306, 426] width 131 height 42
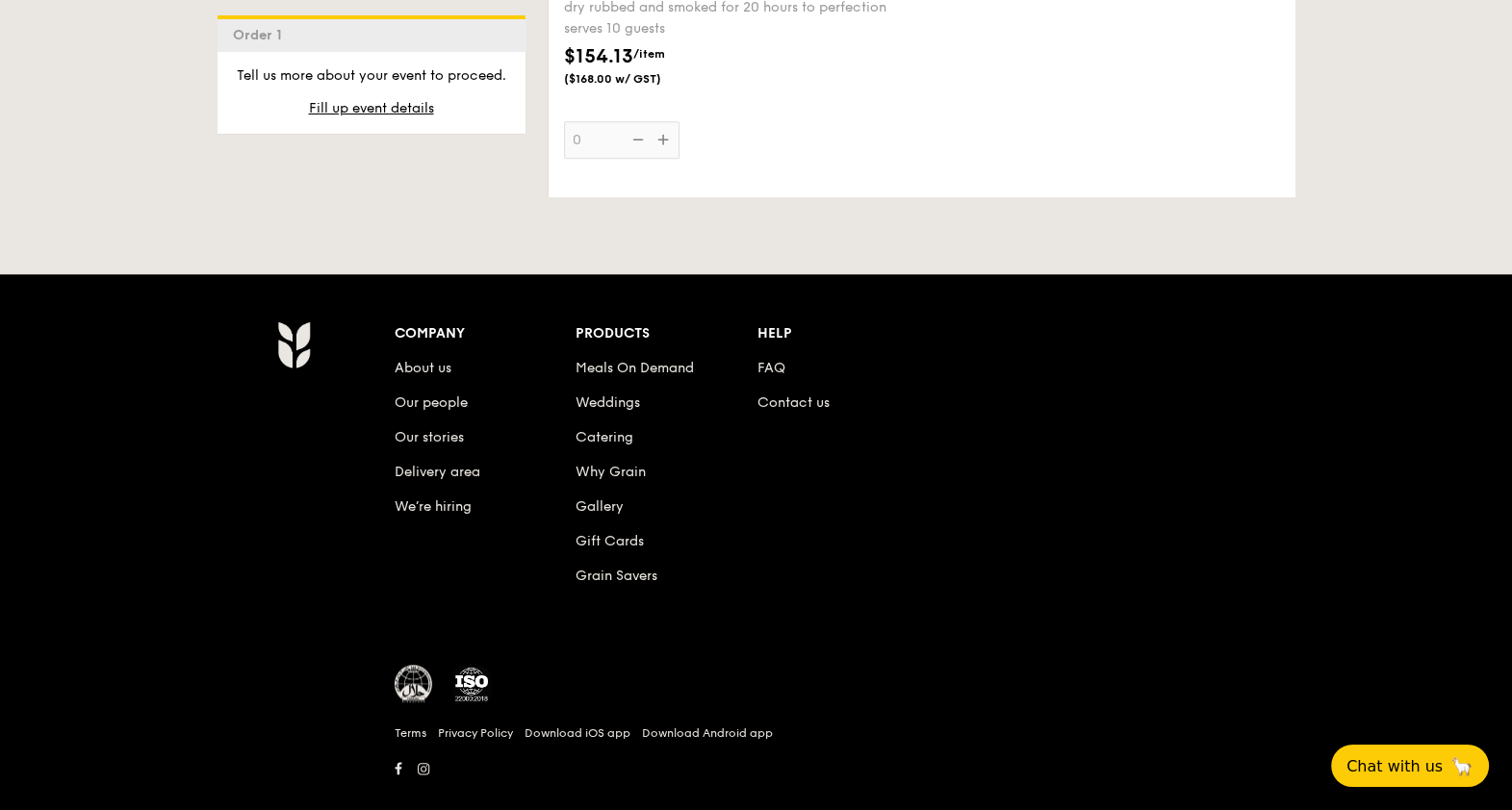
scroll to position [2689, 0]
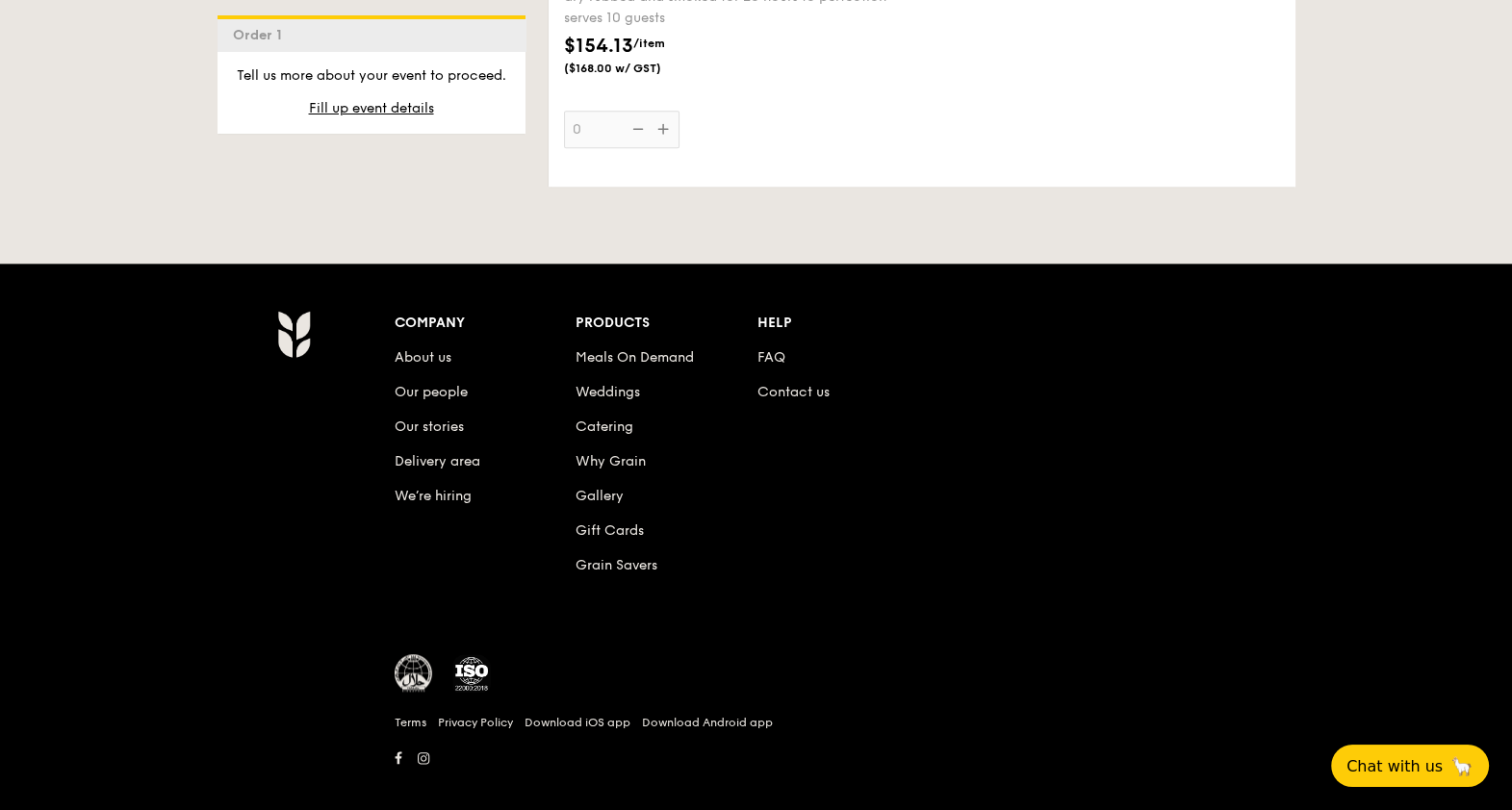
click at [781, 371] on li "Contact us" at bounding box center [848, 389] width 182 height 35
click at [782, 384] on link "Contact us" at bounding box center [793, 392] width 72 height 16
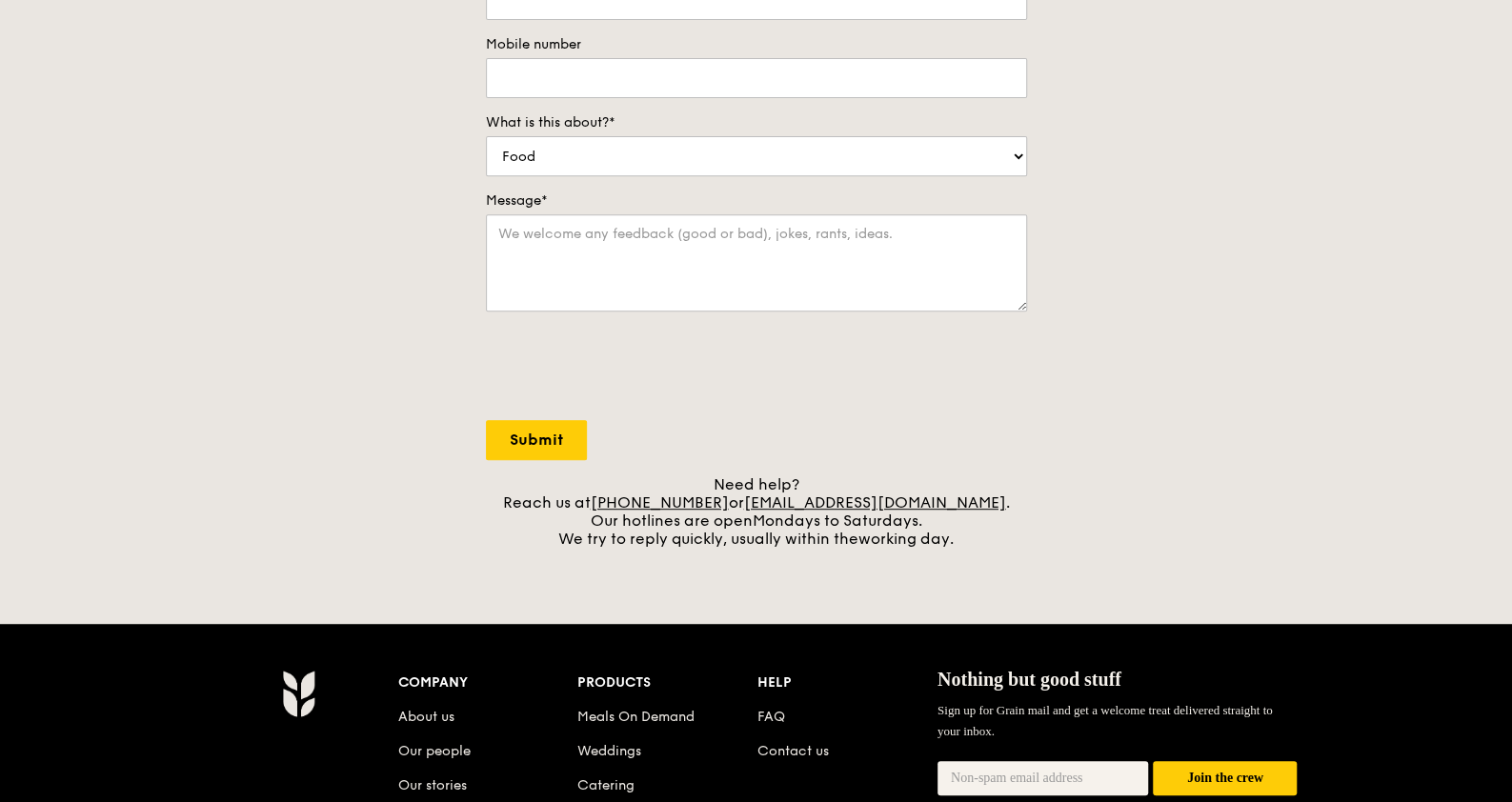
scroll to position [118, 0]
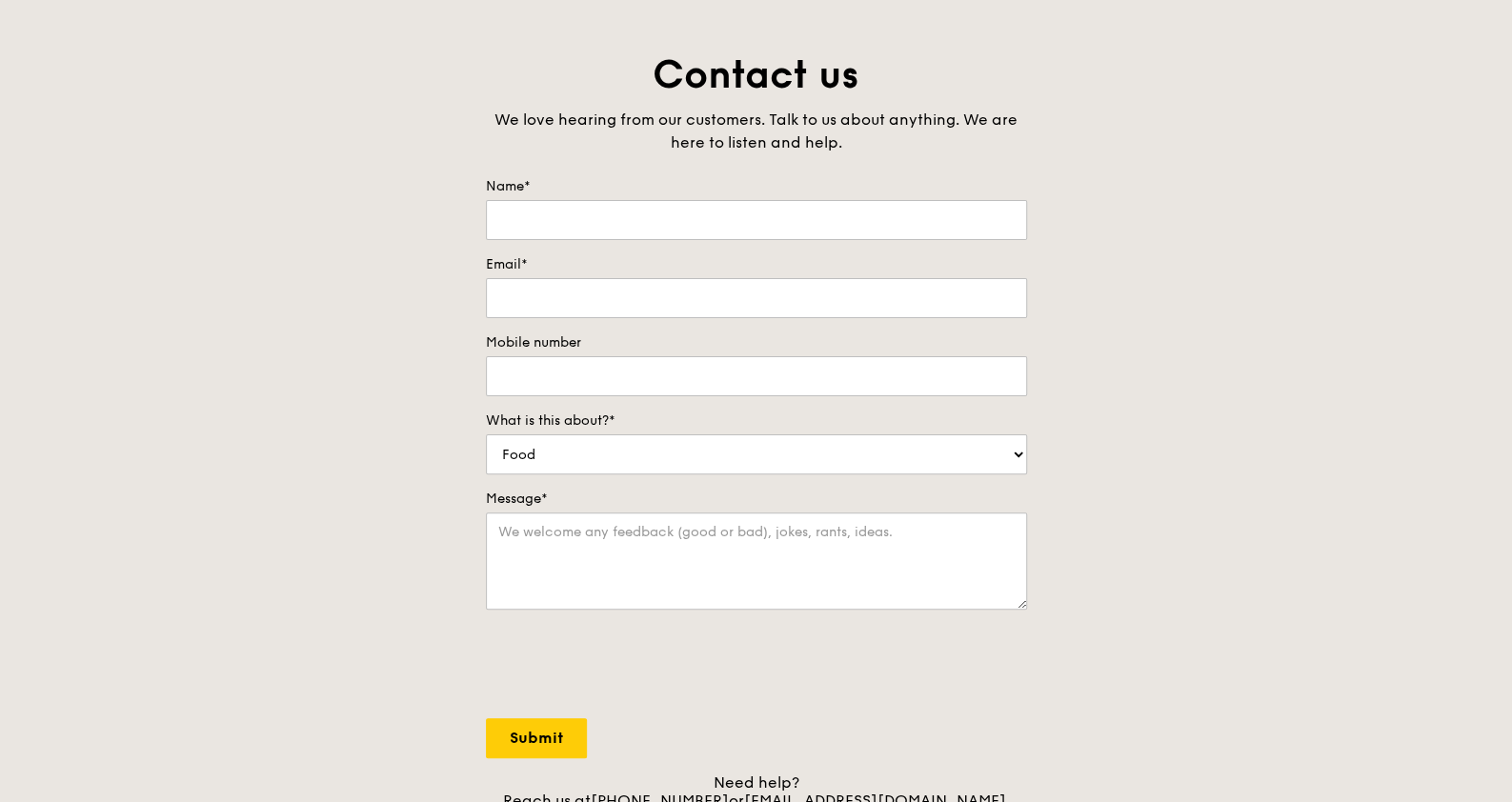
click at [562, 195] on div "Name*" at bounding box center [756, 209] width 541 height 63
click at [565, 208] on input "Name*" at bounding box center [756, 220] width 541 height 40
type input "Leena"
click at [553, 289] on input "Email*" at bounding box center [756, 298] width 541 height 40
type input "[EMAIL_ADDRESS][DOMAIN_NAME]"
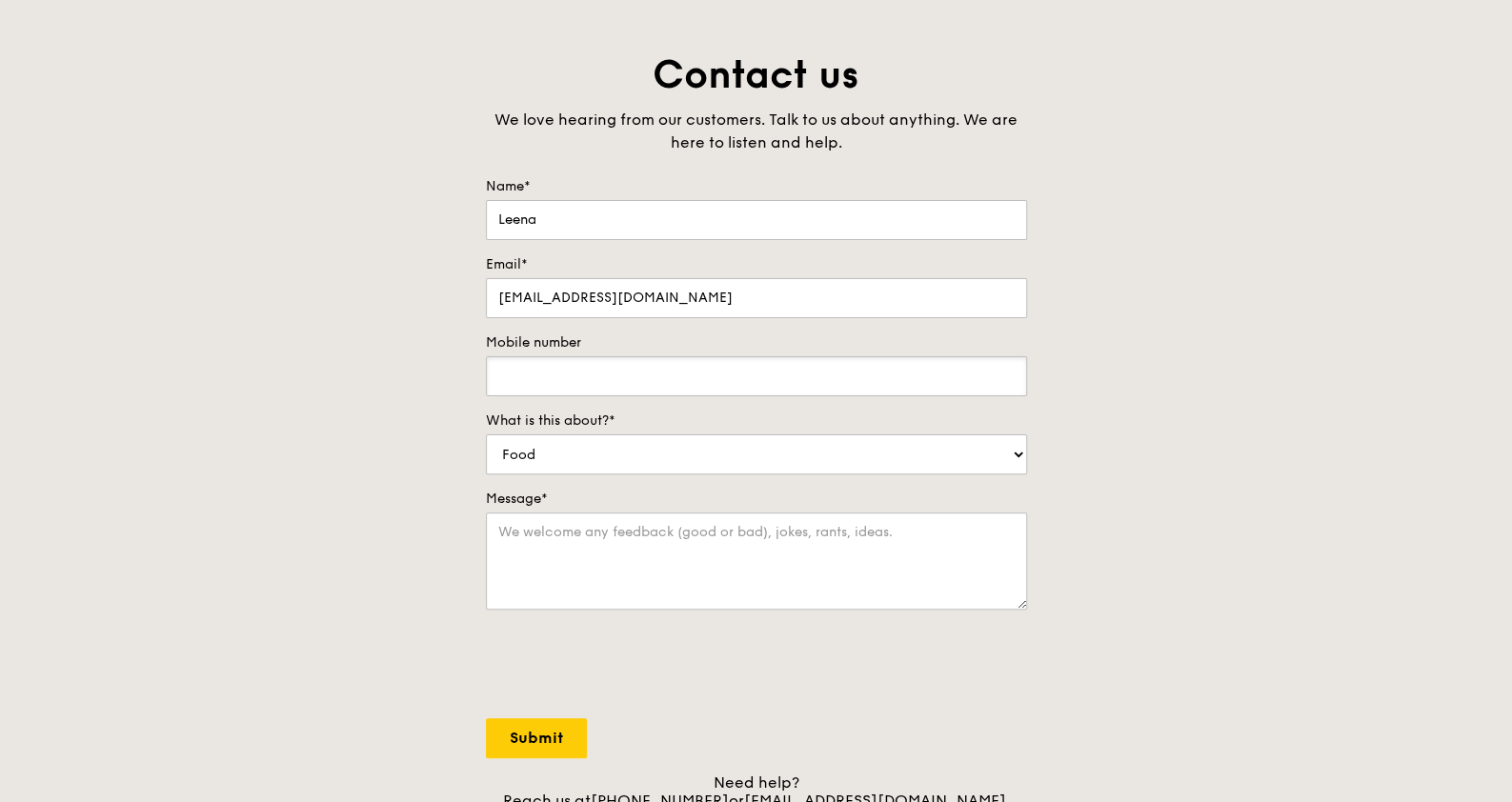
click at [581, 372] on input "Mobile number" at bounding box center [756, 376] width 541 height 40
type input "98653735"
click at [528, 577] on textarea "Message*" at bounding box center [756, 561] width 541 height 97
click at [624, 434] on select "Food Service Billing/Payment Catering Others" at bounding box center [756, 454] width 541 height 40
select select "Billing/Payment"
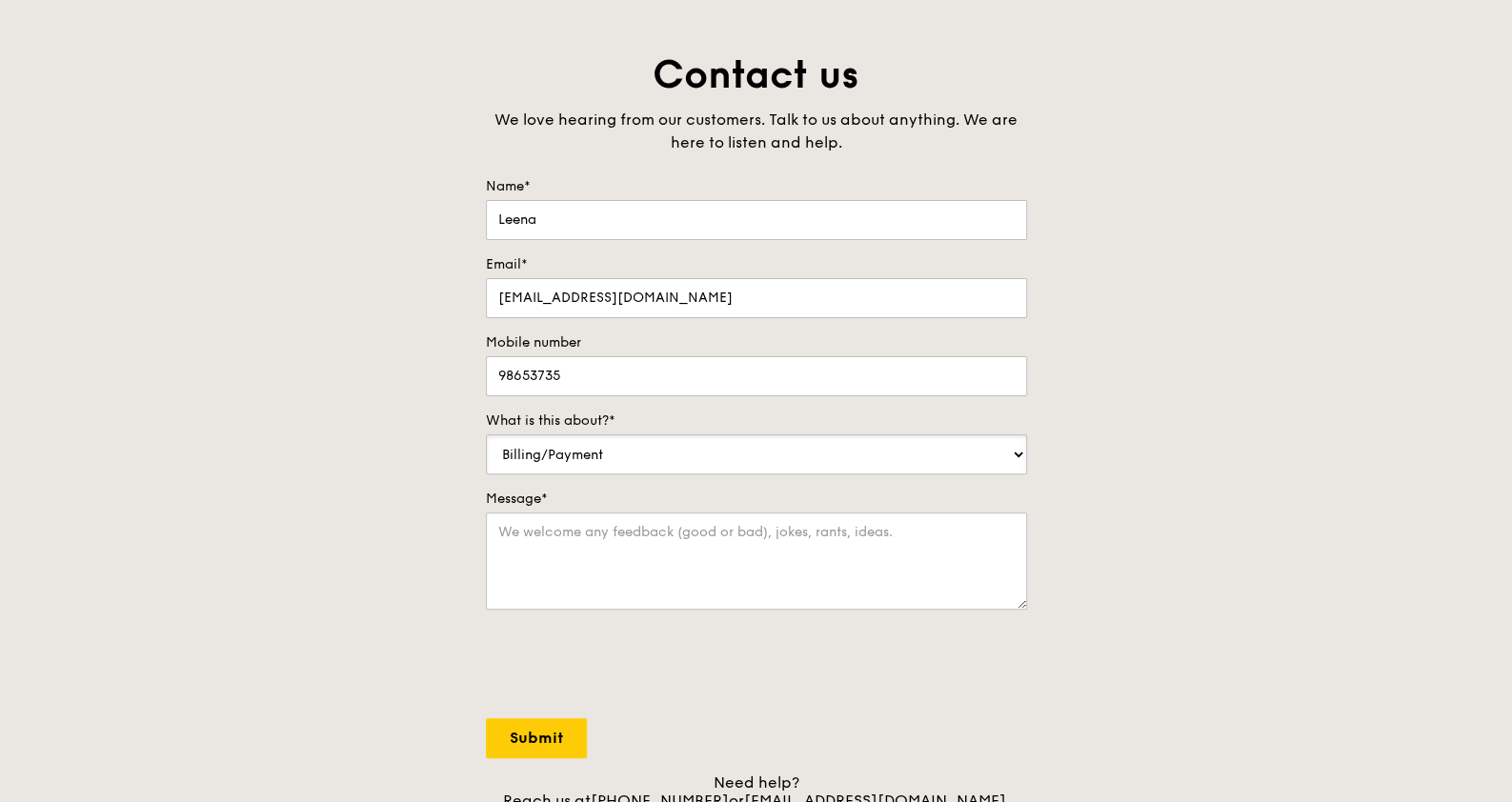
click at [486, 434] on select "Food Service Billing/Payment Catering Others" at bounding box center [756, 454] width 541 height 40
click at [630, 549] on textarea "Message*" at bounding box center [756, 561] width 541 height 97
click at [710, 536] on textarea "Hi, we are hosting an event" at bounding box center [756, 561] width 541 height 97
drag, startPoint x: 545, startPoint y: 548, endPoint x: 562, endPoint y: 576, distance: 32.8
click at [766, 590] on textarea "Hi, we are hosting an event [DATE] and was wondering if grain offers corporate …" at bounding box center [756, 561] width 541 height 97
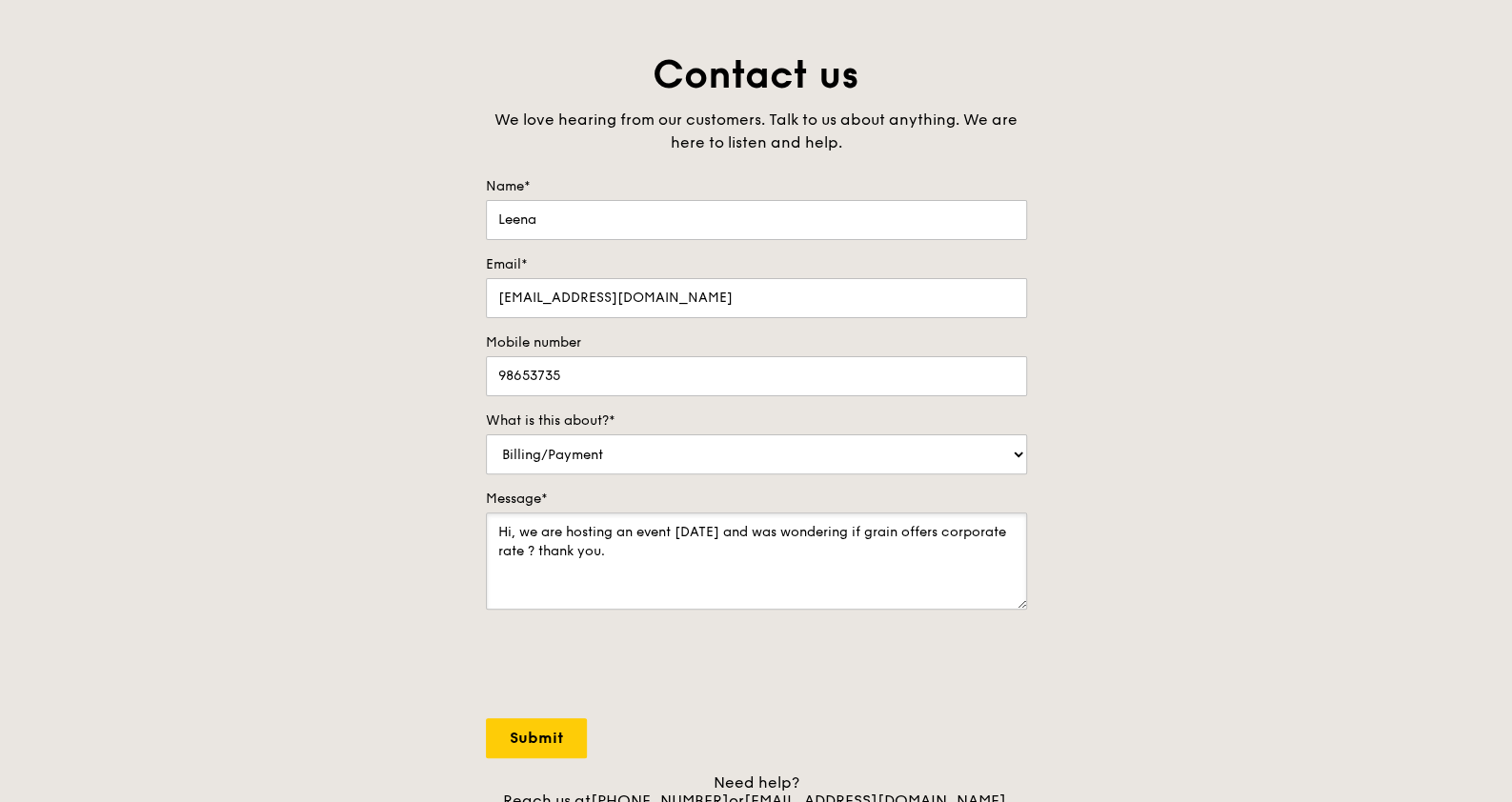
type textarea "Hi, we are hosting an event [DATE] and was wondering if grain offers corporate …"
click at [535, 731] on input "Submit" at bounding box center [536, 738] width 101 height 40
select select "Food"
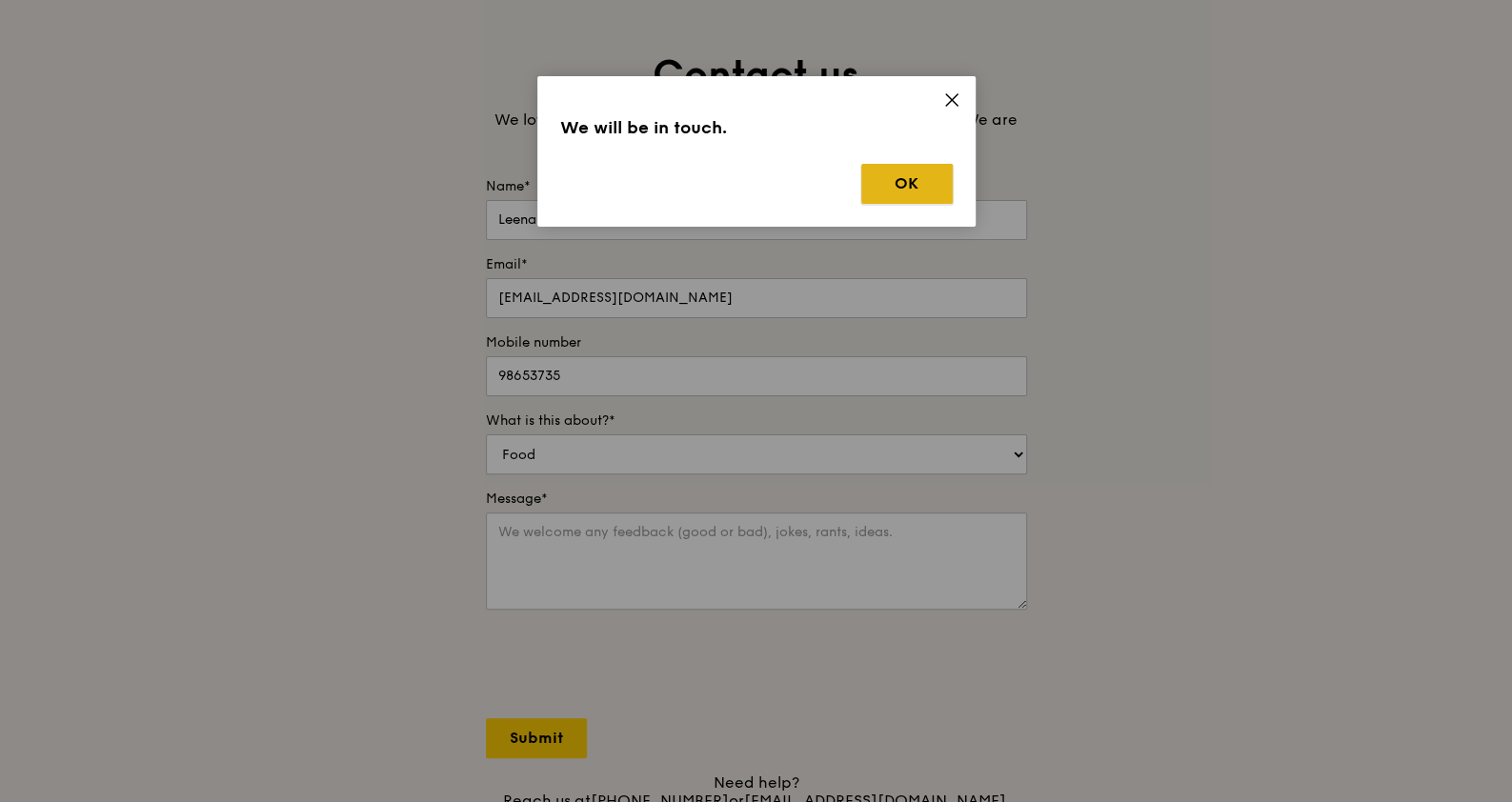
click at [883, 199] on button "OK" at bounding box center [907, 184] width 91 height 40
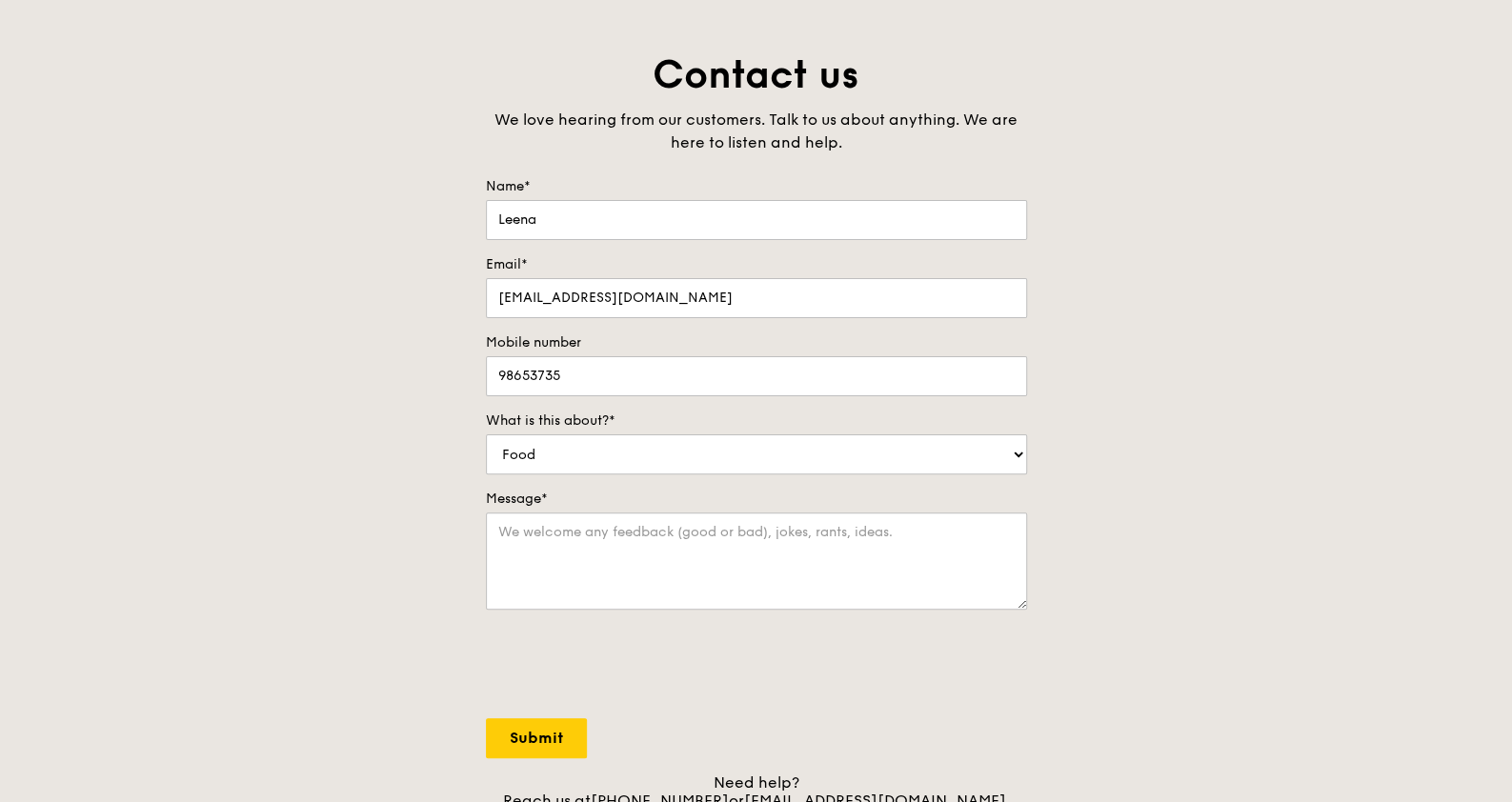
click at [343, 269] on div "Contact us We love hearing from our customers. Talk to us about anything. We ar…" at bounding box center [756, 448] width 1512 height 796
